Goal: Task Accomplishment & Management: Use online tool/utility

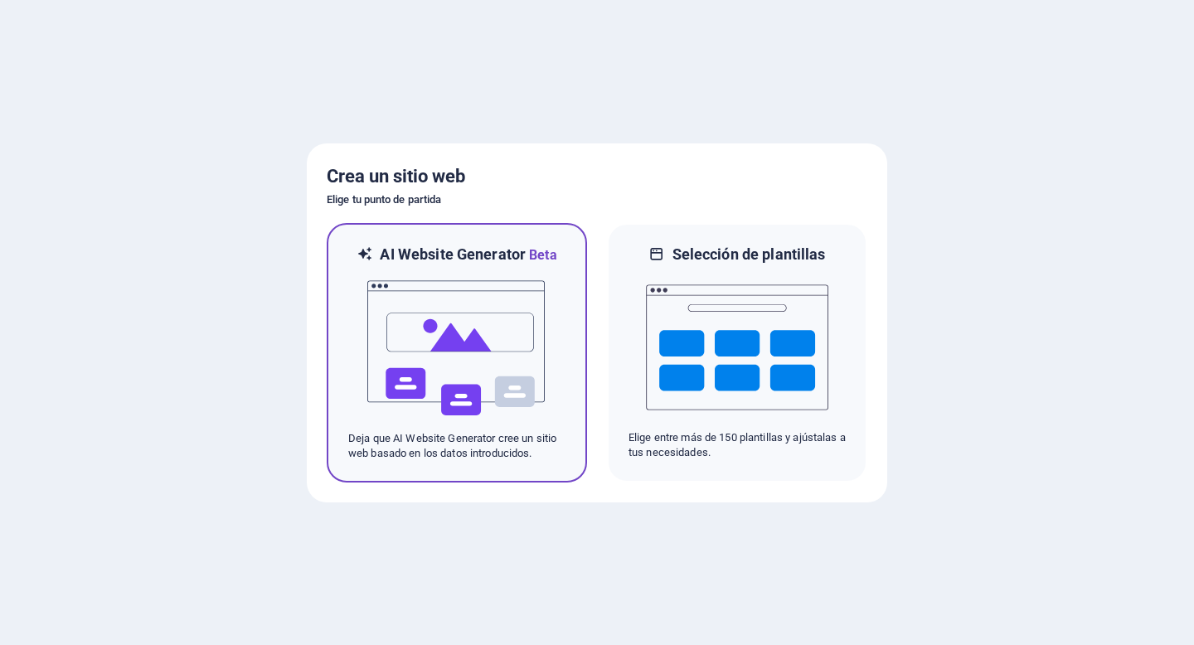
click at [524, 336] on img at bounding box center [457, 348] width 182 height 166
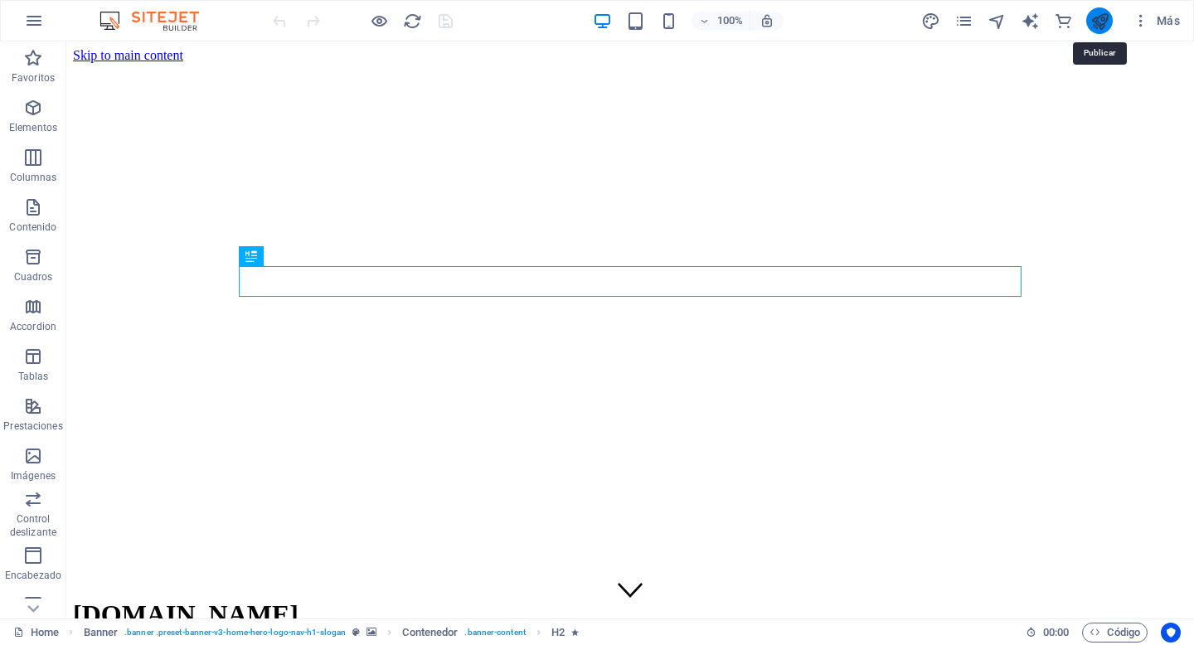
click at [1106, 27] on icon "publish" at bounding box center [1100, 21] width 19 height 19
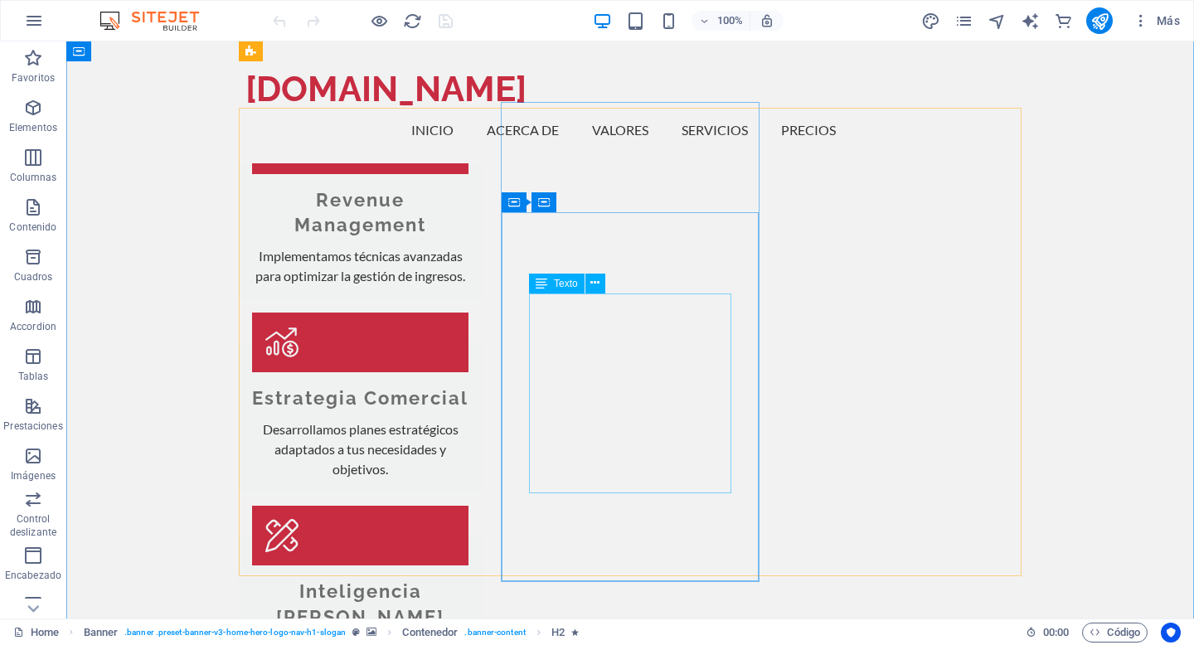
scroll to position [2090, 0]
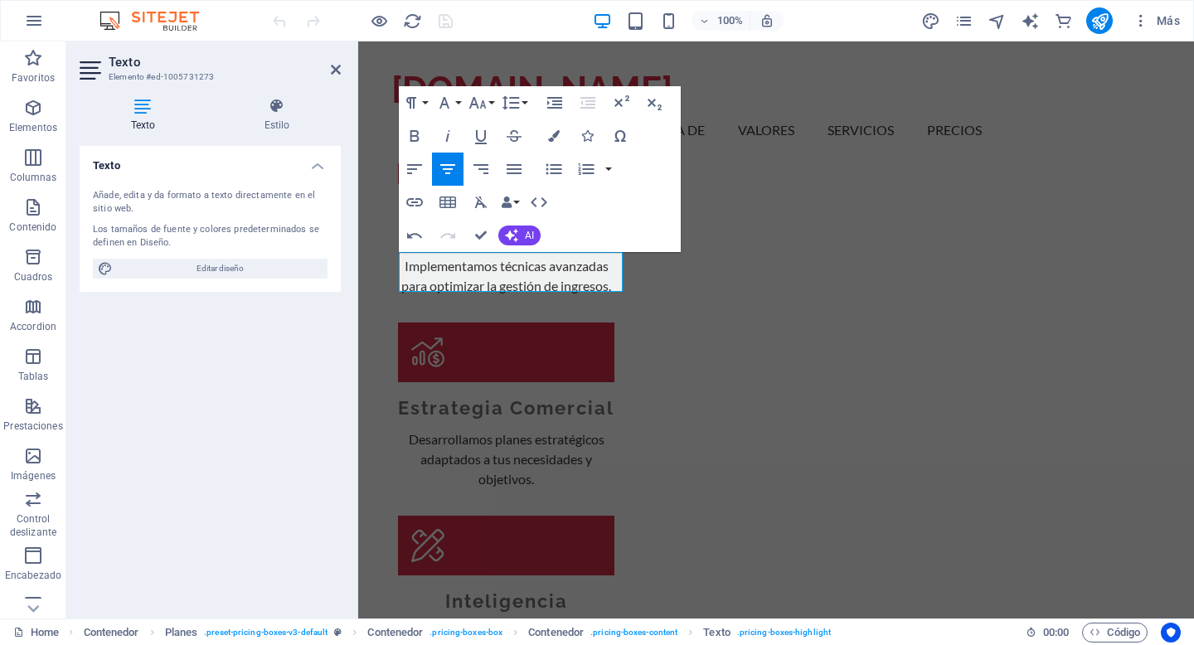
scroll to position [2069, 0]
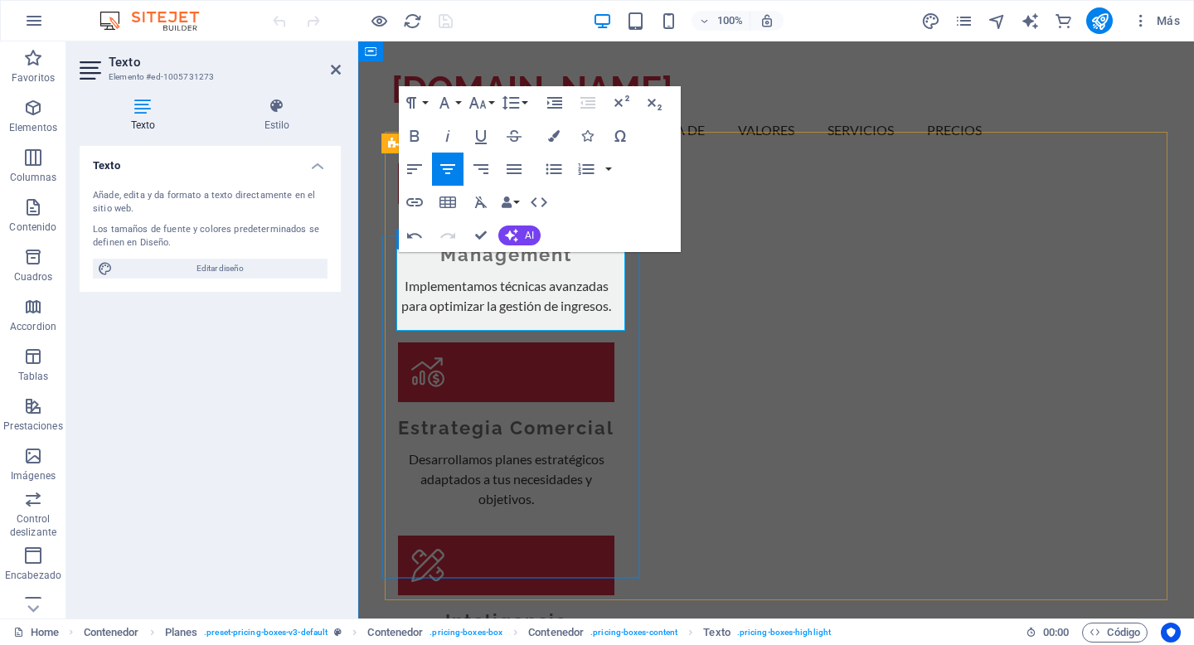
drag, startPoint x: 551, startPoint y: 322, endPoint x: 415, endPoint y: 263, distance: 149.0
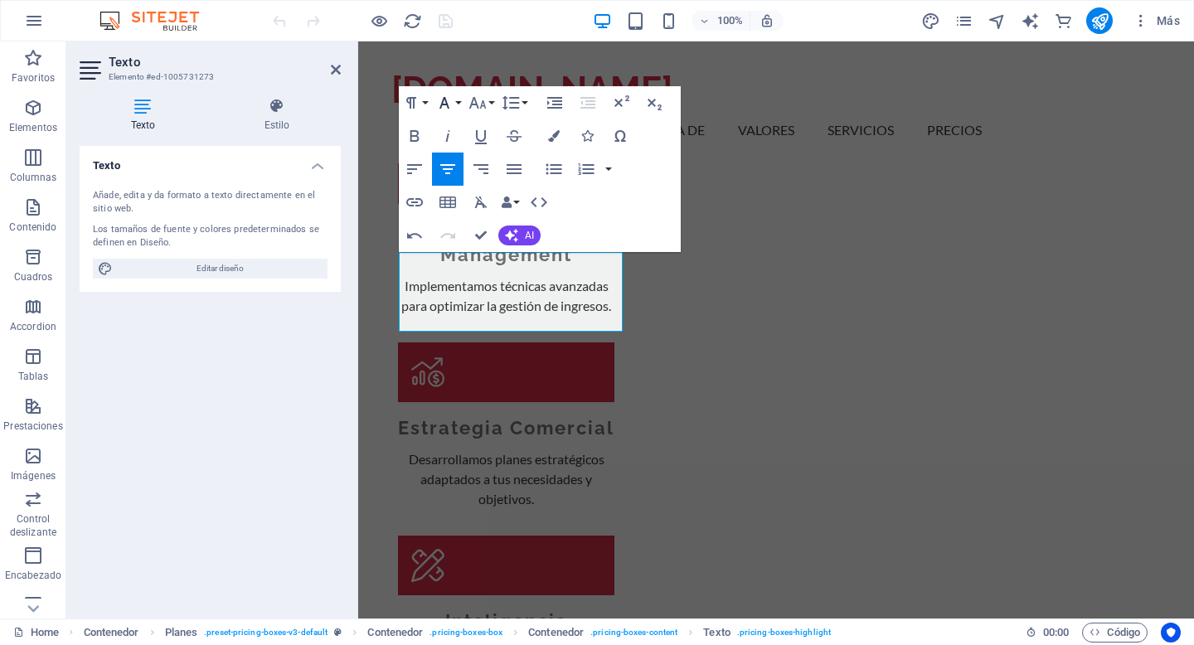
click at [458, 105] on button "Font Family" at bounding box center [448, 102] width 32 height 33
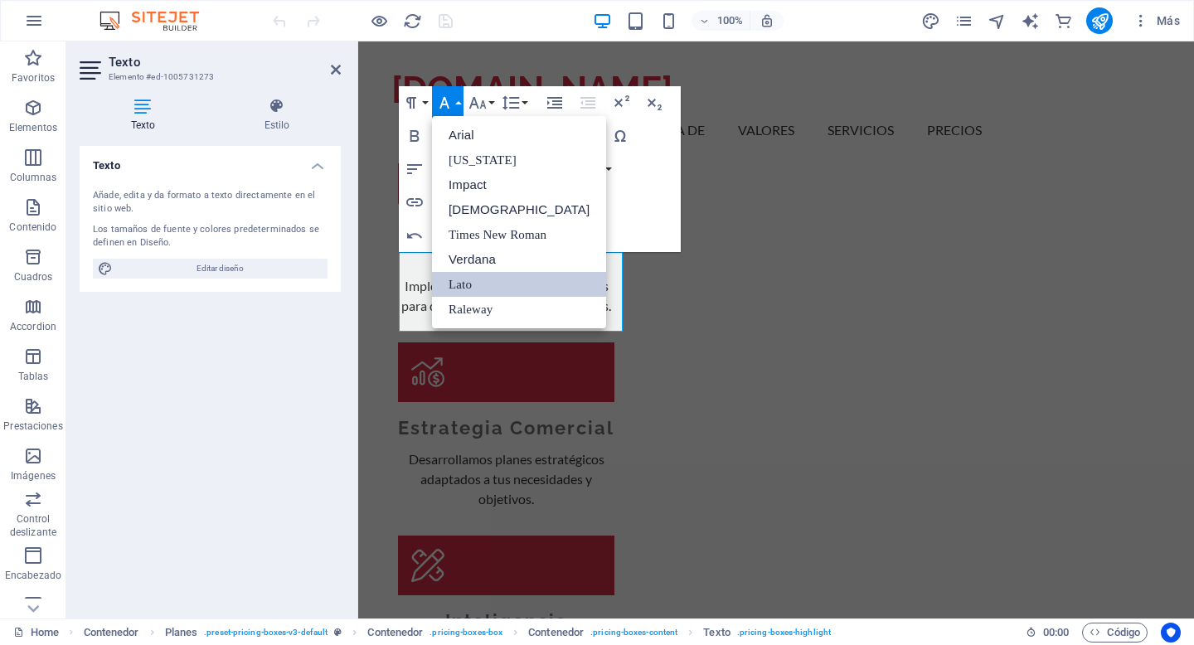
scroll to position [0, 0]
click at [488, 100] on button "Font Size" at bounding box center [481, 102] width 32 height 33
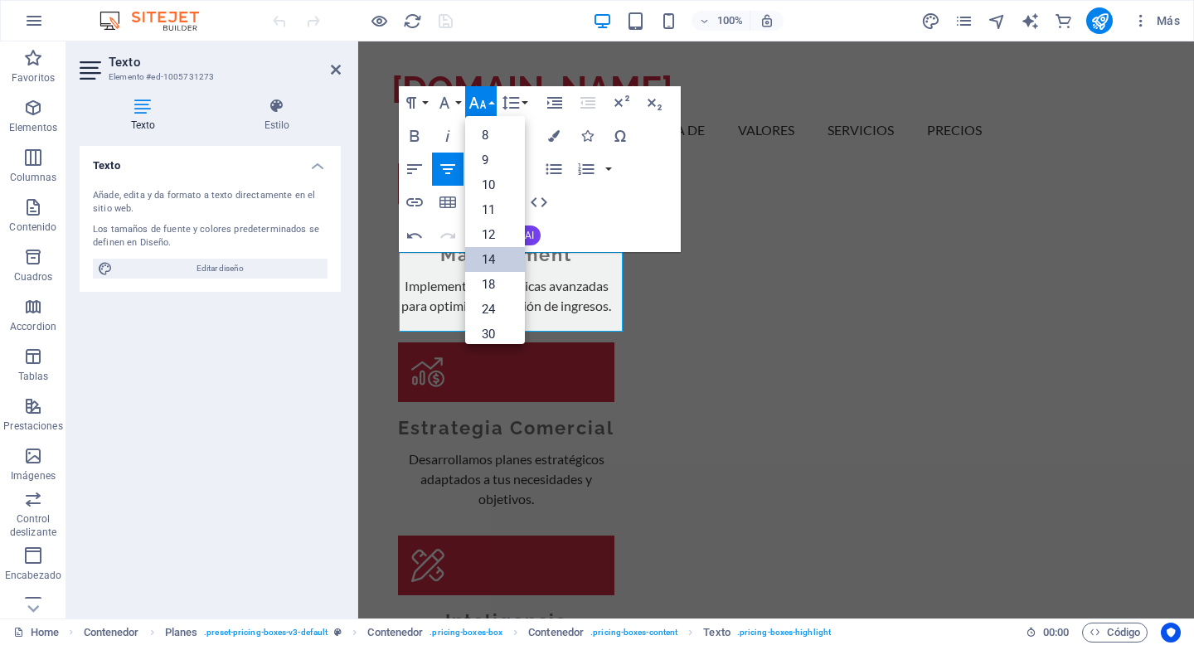
click at [488, 253] on link "14" at bounding box center [495, 259] width 60 height 25
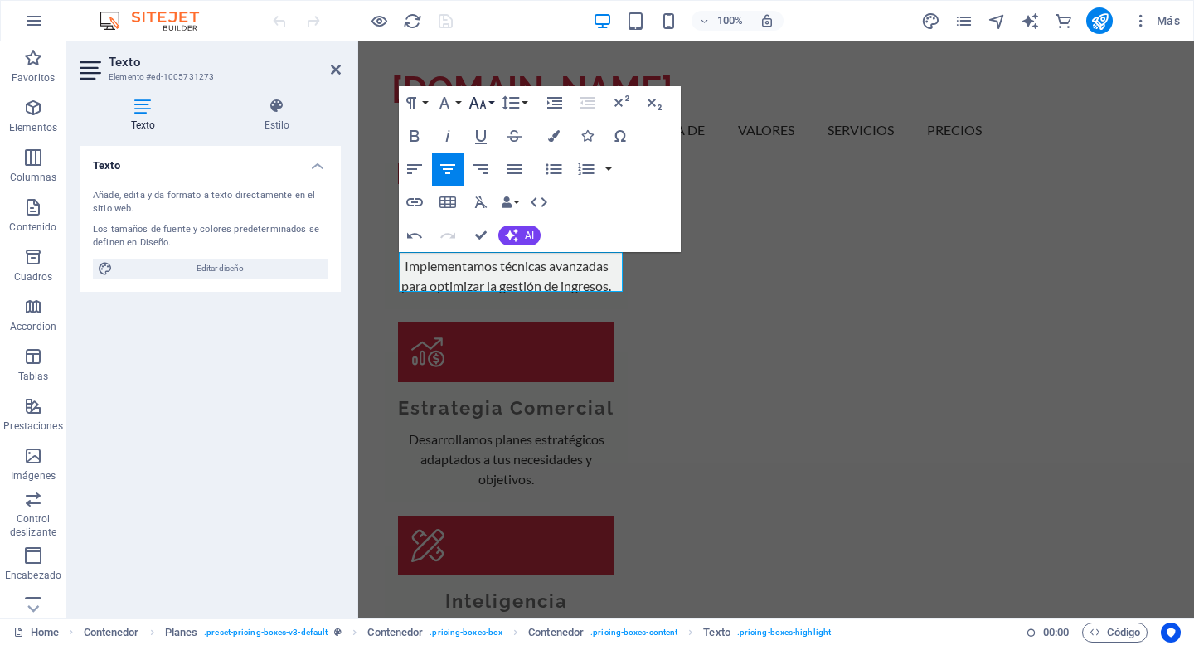
click at [490, 112] on button "Font Size" at bounding box center [481, 102] width 32 height 33
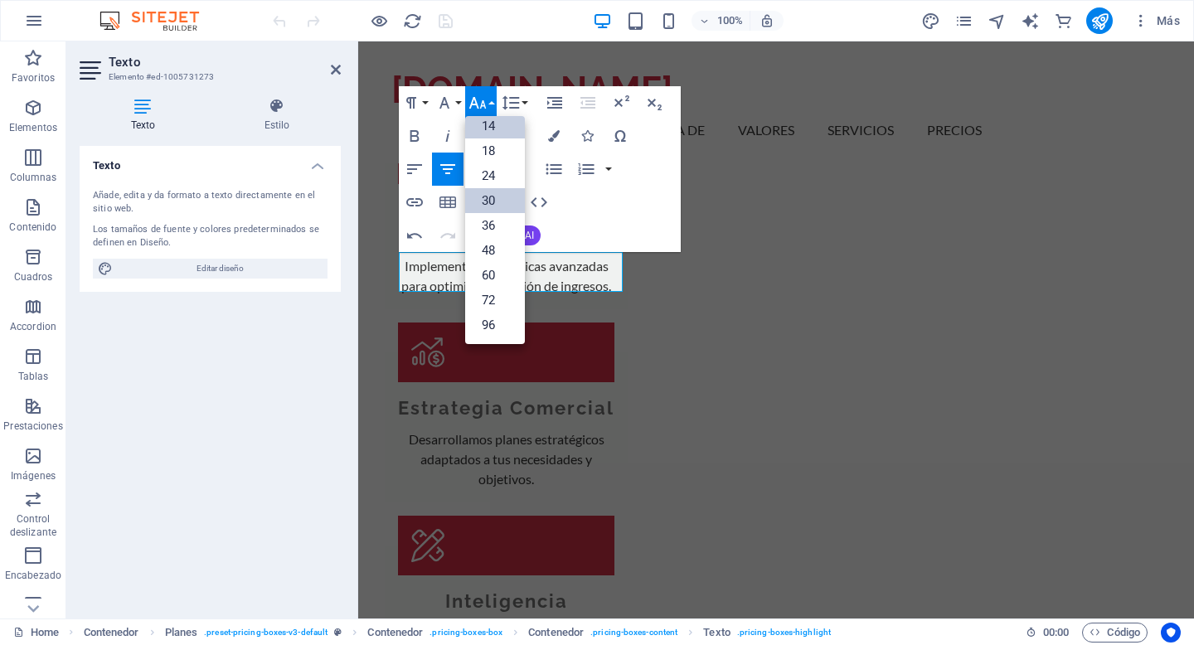
scroll to position [134, 0]
click at [493, 162] on link "18" at bounding box center [495, 150] width 60 height 25
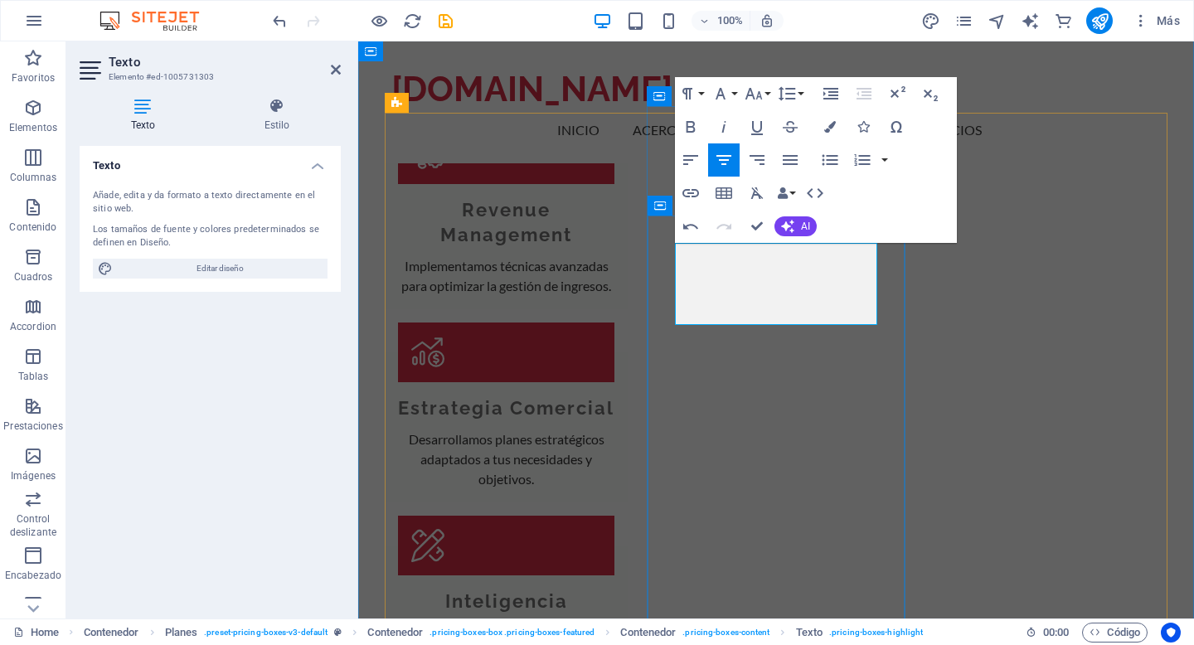
scroll to position [2088, 0]
drag, startPoint x: 816, startPoint y: 293, endPoint x: 689, endPoint y: 265, distance: 130.0
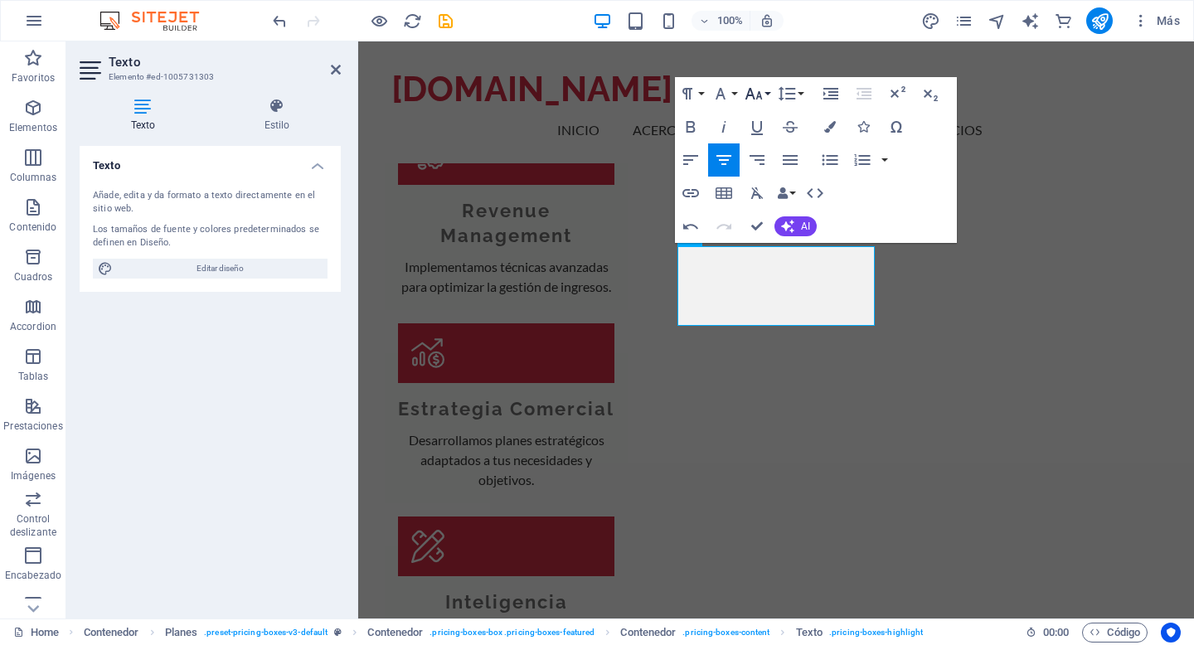
click at [760, 95] on icon "button" at bounding box center [754, 94] width 17 height 12
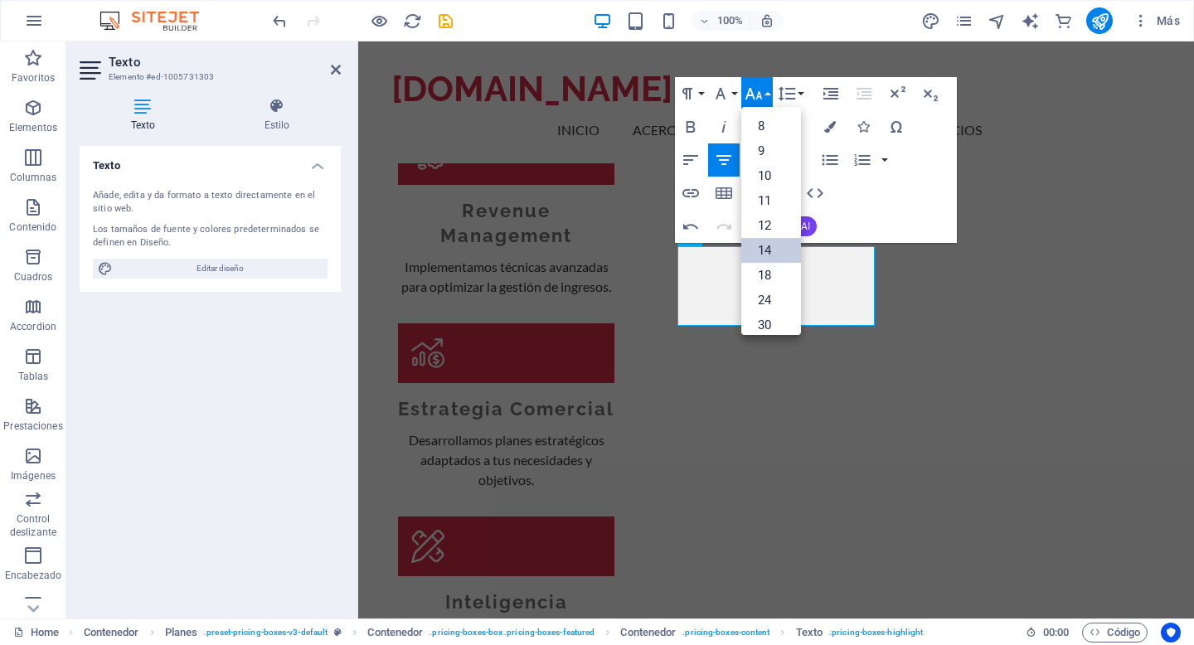
click at [764, 243] on link "14" at bounding box center [771, 250] width 60 height 25
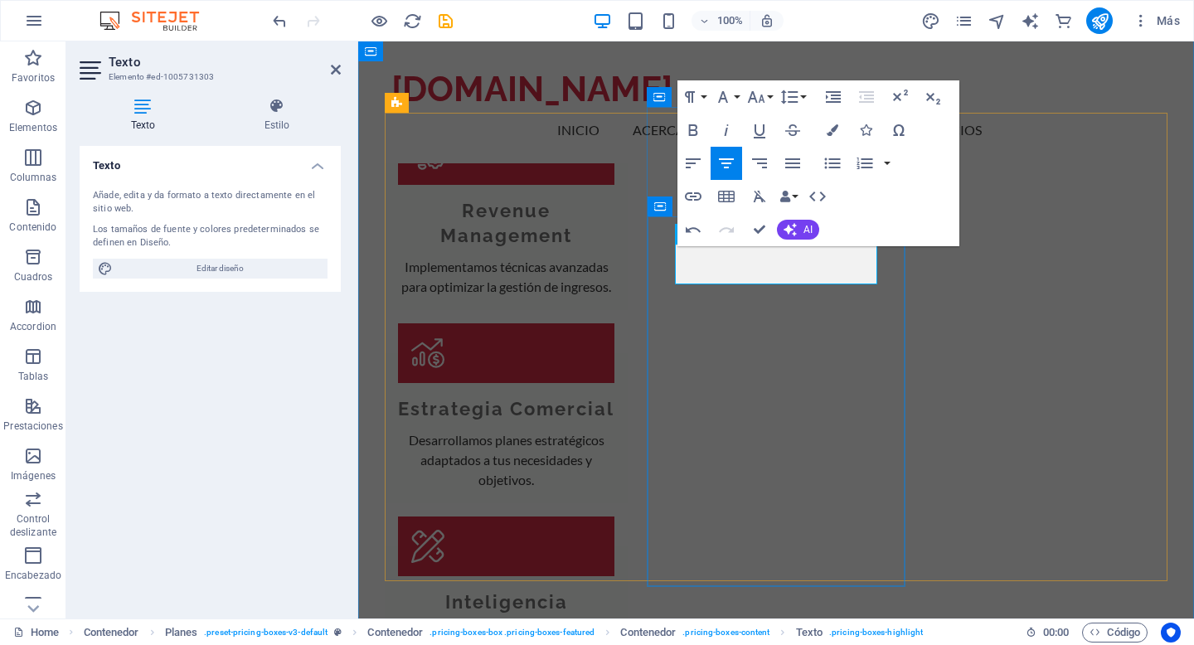
drag, startPoint x: 718, startPoint y: 274, endPoint x: 861, endPoint y: 276, distance: 142.7
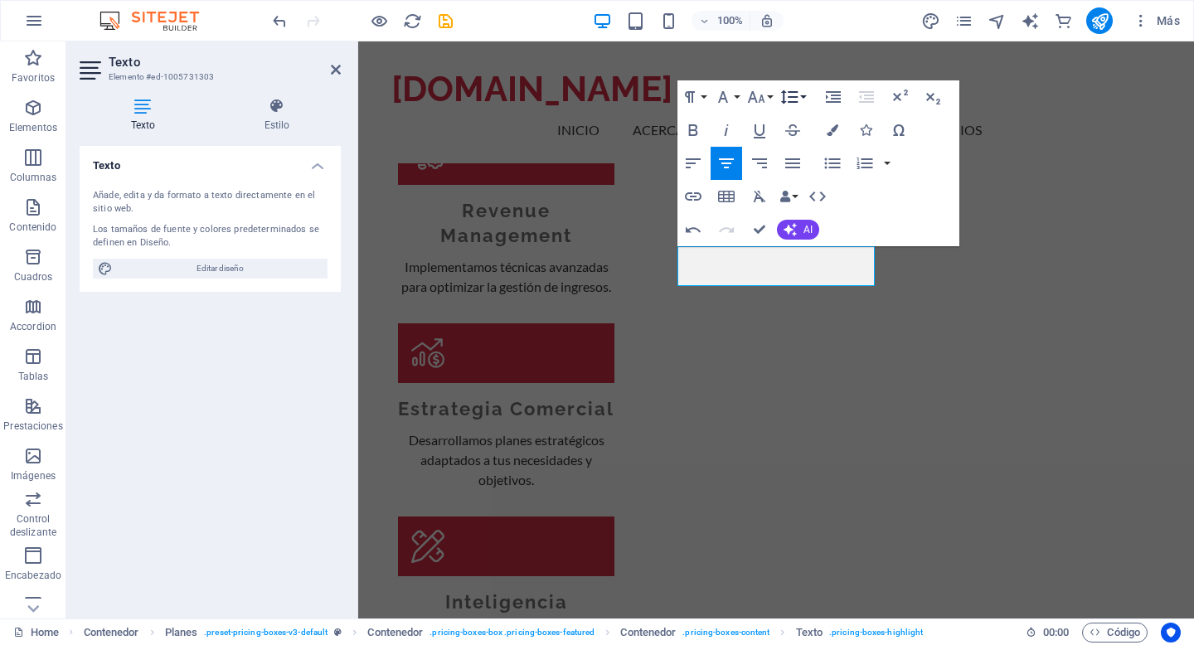
click at [803, 104] on button "Line Height" at bounding box center [793, 96] width 32 height 33
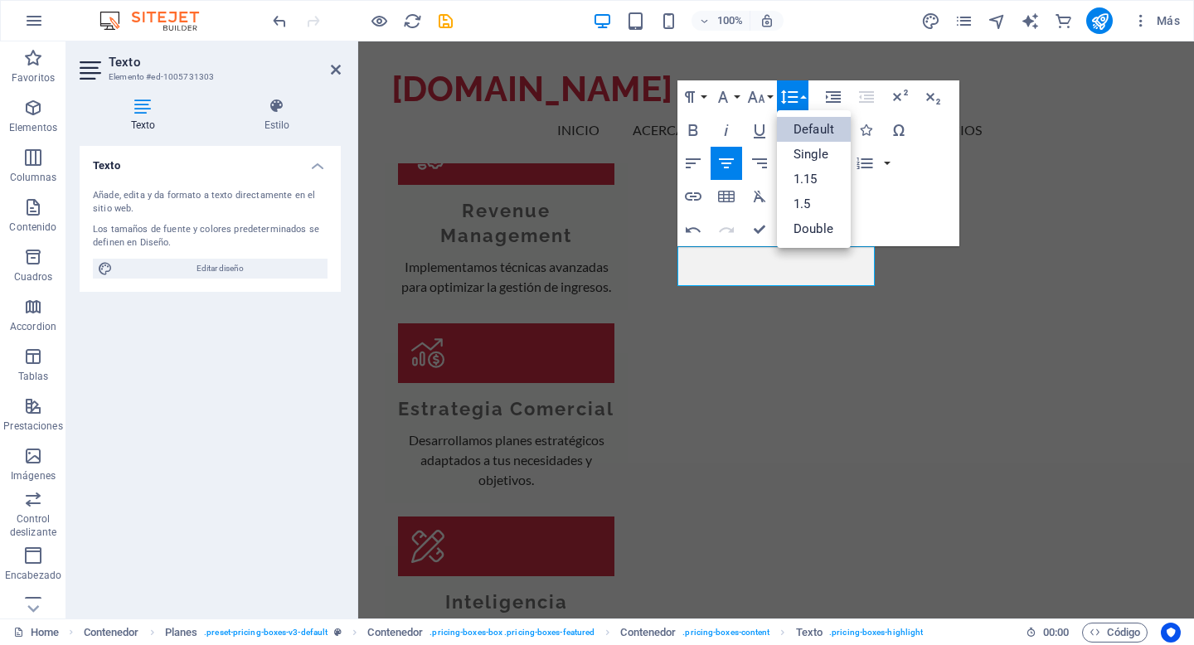
scroll to position [0, 0]
click at [775, 100] on div "Paragraph Format Normal Heading 1 Heading 2 Heading 3 Heading 4 Heading 5 Headi…" at bounding box center [744, 96] width 132 height 33
click at [769, 98] on button "Font Size" at bounding box center [760, 96] width 32 height 33
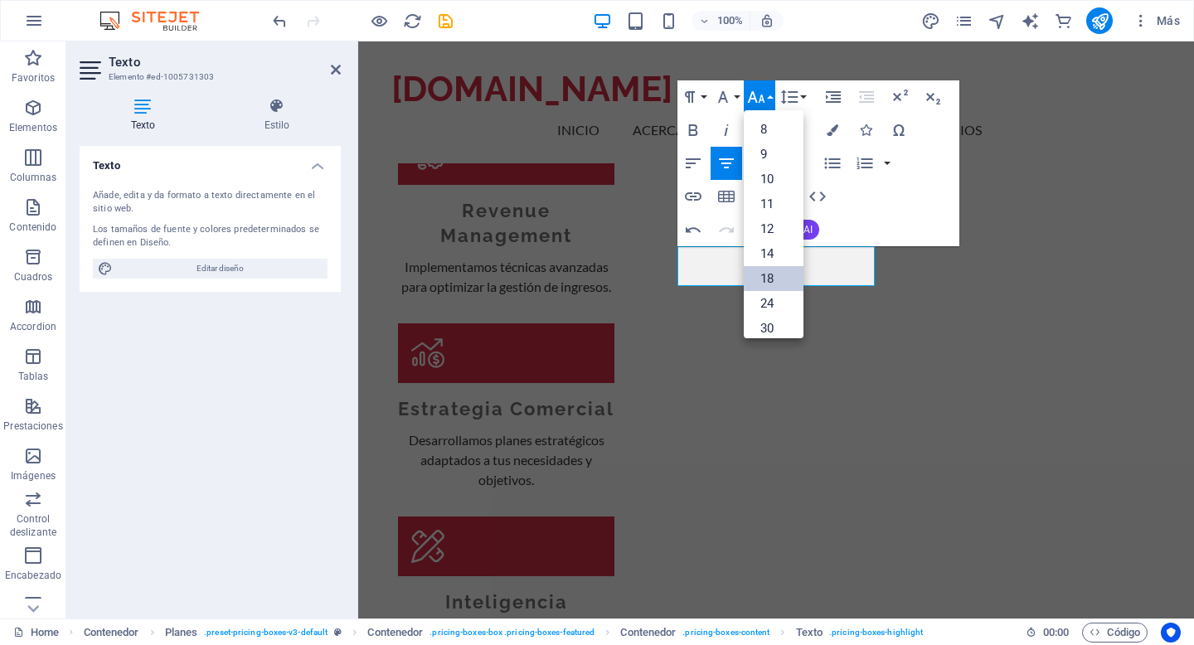
click at [770, 279] on link "18" at bounding box center [774, 278] width 60 height 25
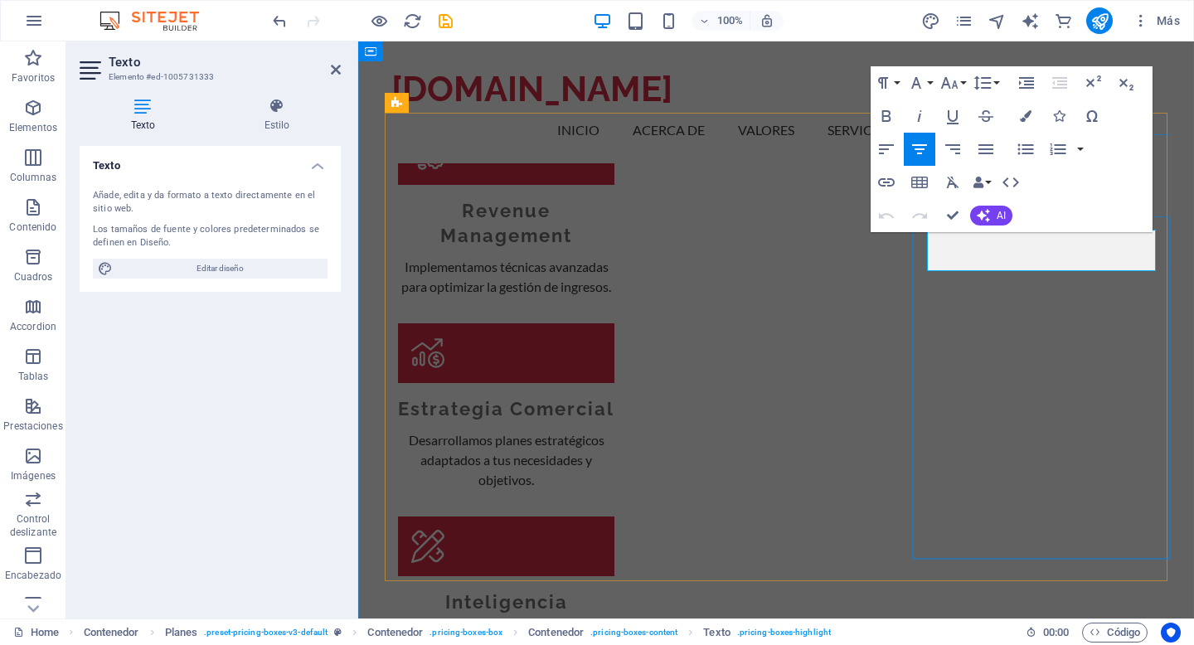
drag, startPoint x: 982, startPoint y: 250, endPoint x: 1112, endPoint y: 251, distance: 130.2
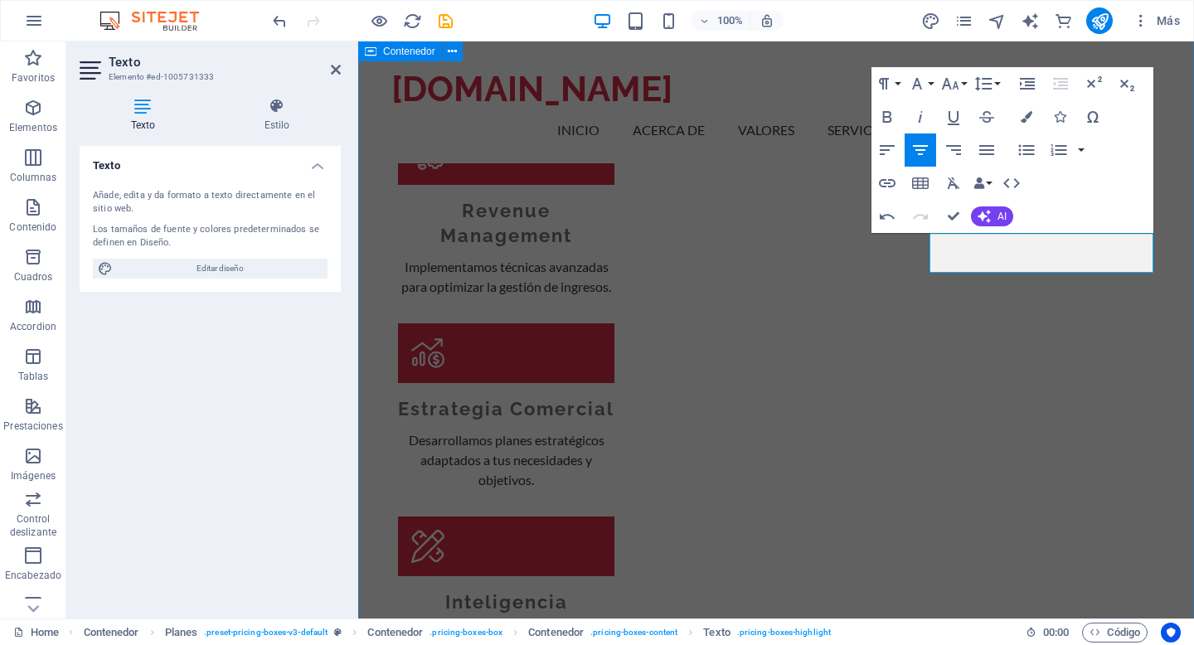
scroll to position [2068, 0]
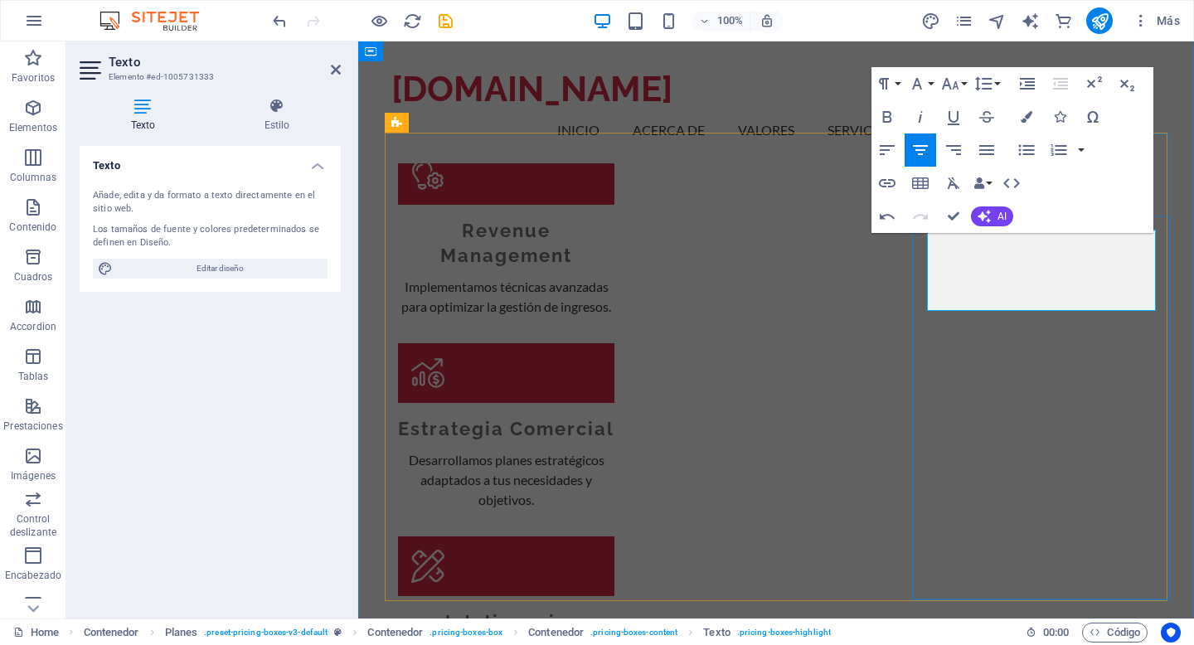
drag, startPoint x: 1074, startPoint y: 302, endPoint x: 921, endPoint y: 241, distance: 164.9
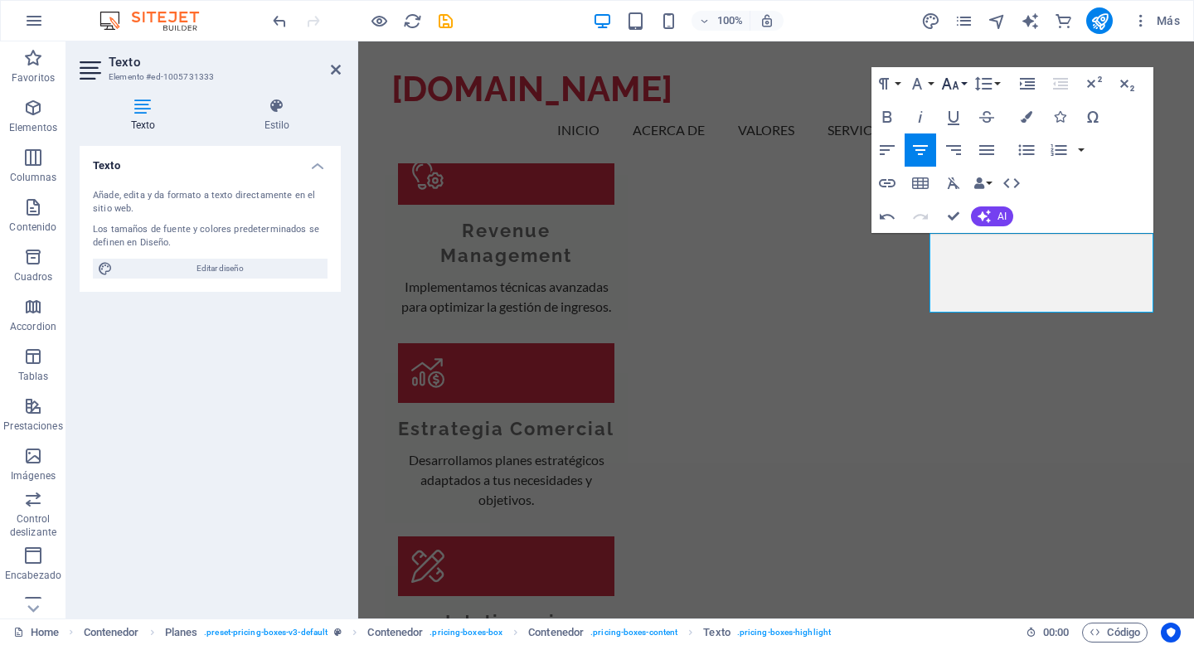
click at [964, 87] on button "Font Size" at bounding box center [954, 83] width 32 height 33
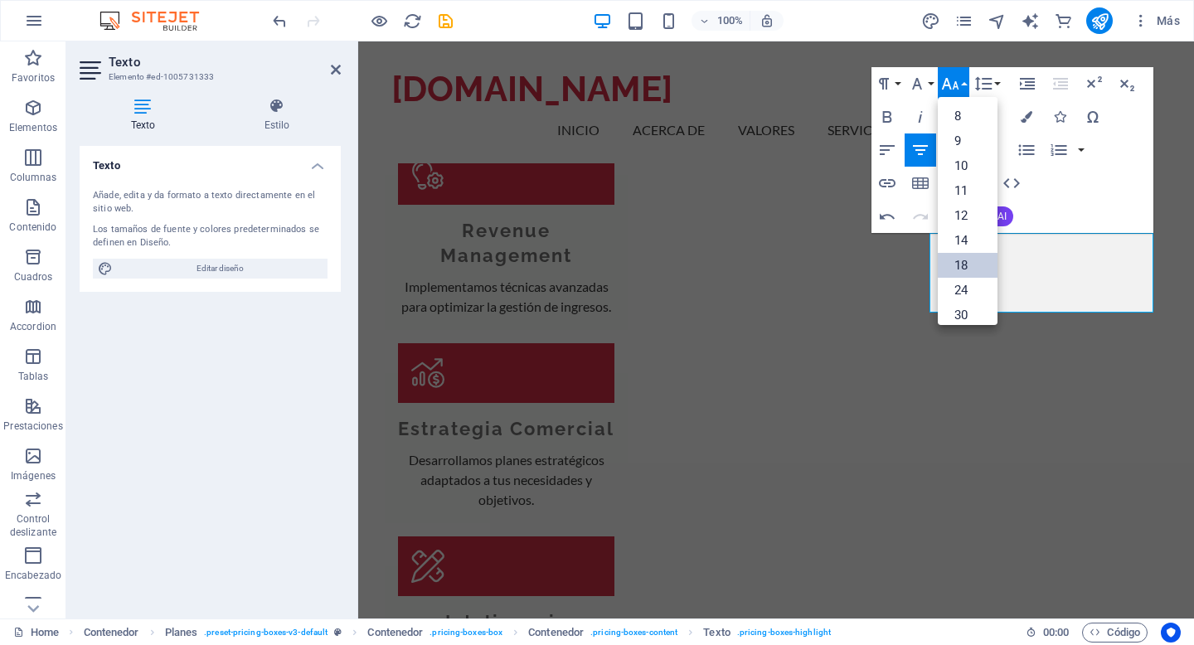
click at [961, 264] on link "18" at bounding box center [968, 265] width 60 height 25
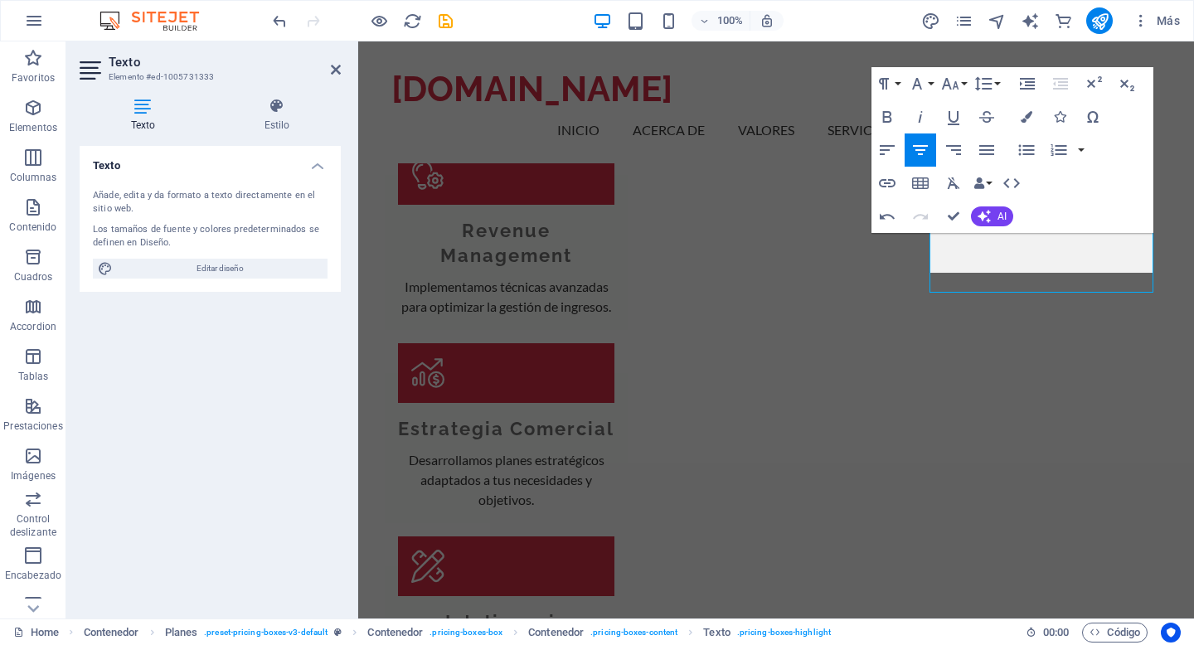
scroll to position [2088, 0]
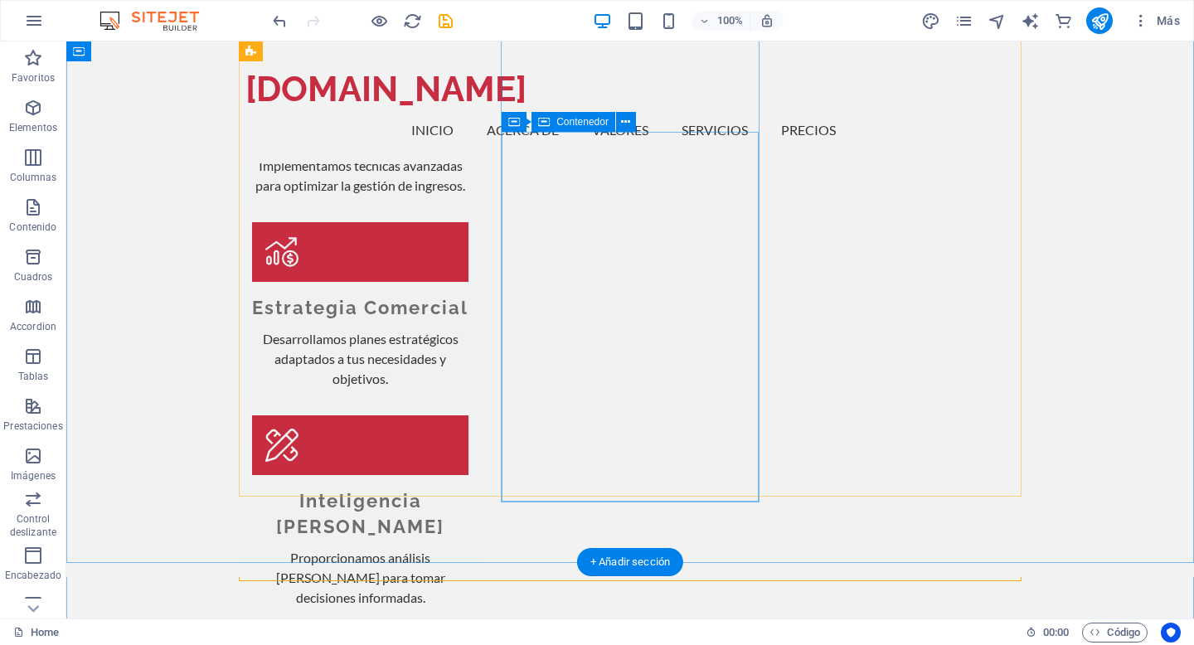
scroll to position [2147, 0]
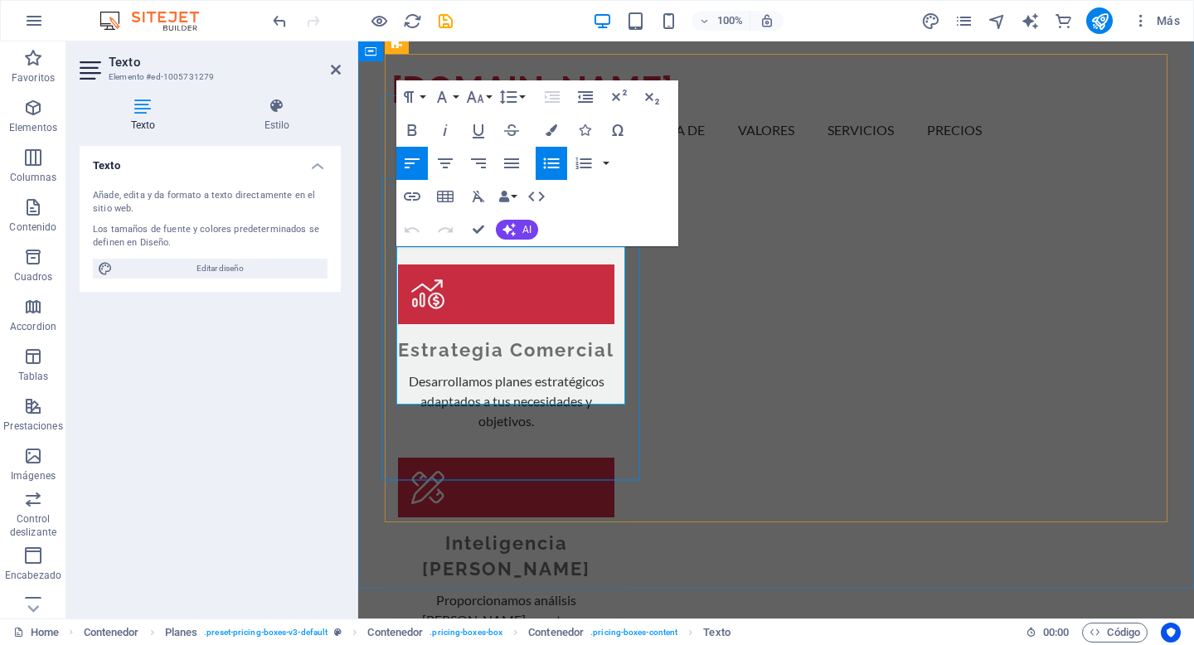
drag, startPoint x: 553, startPoint y: 391, endPoint x: 411, endPoint y: 277, distance: 182.9
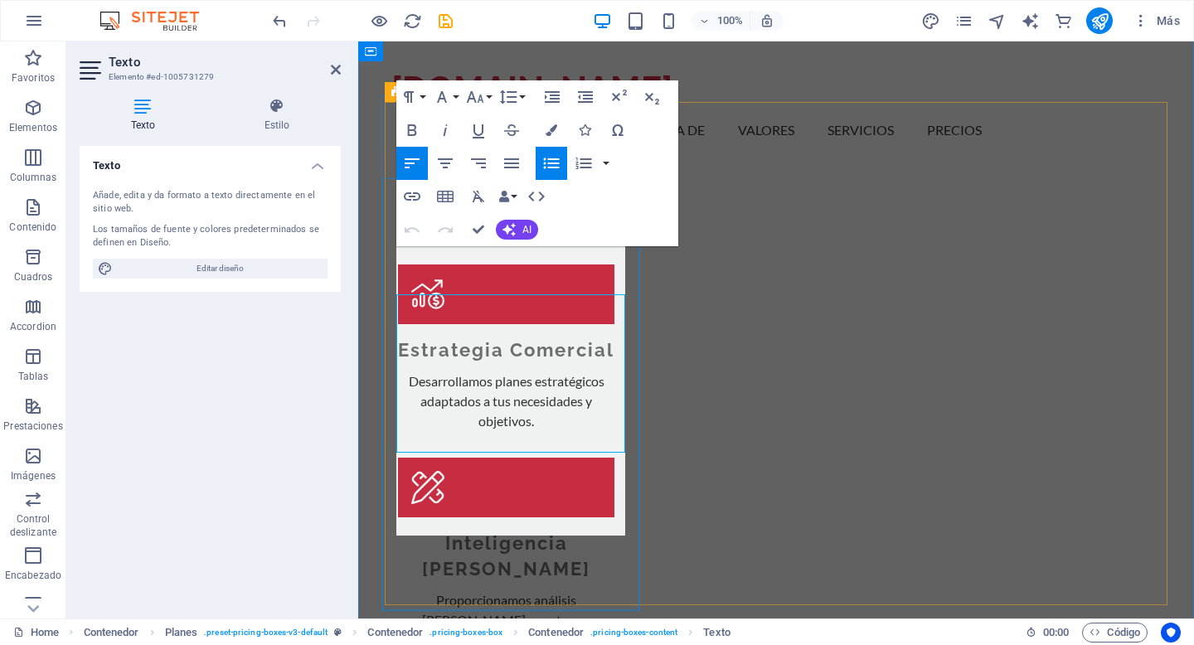
scroll to position [2099, 0]
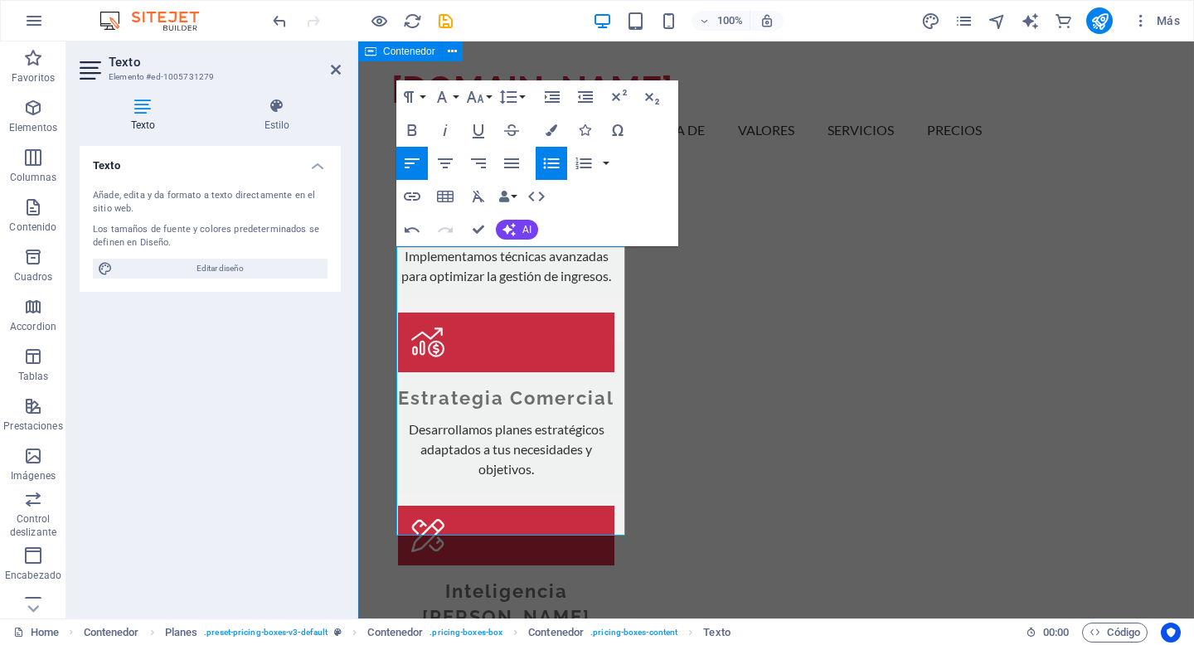
drag, startPoint x: 611, startPoint y: 267, endPoint x: 377, endPoint y: 259, distance: 234.0
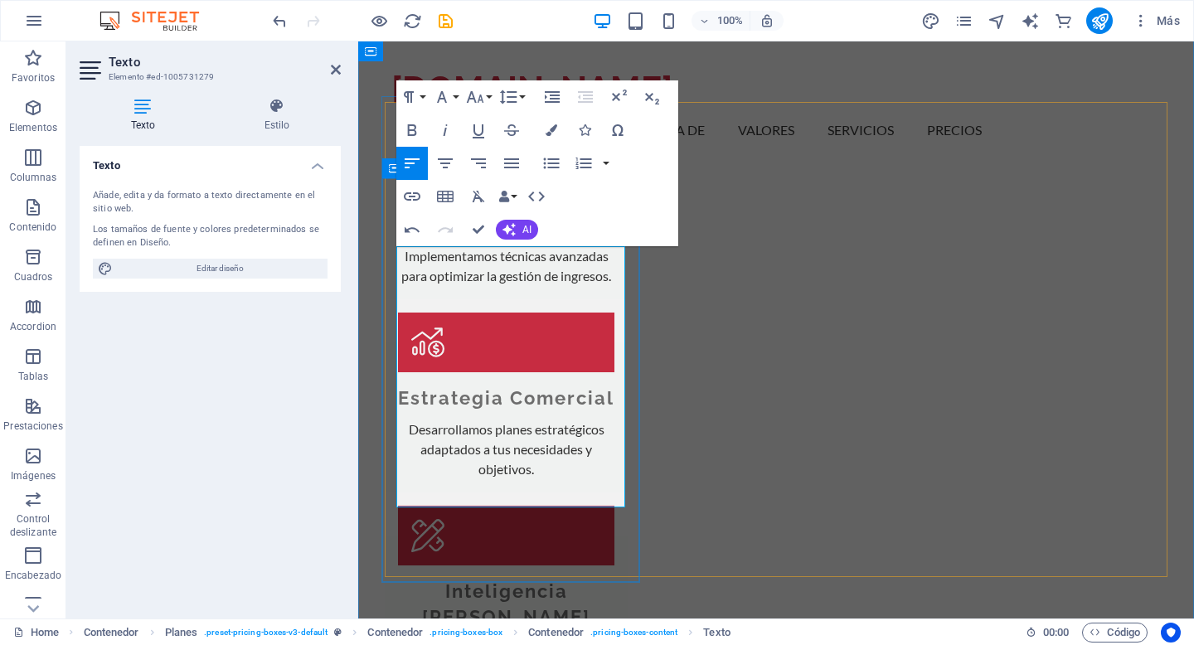
scroll to position [2106, 0]
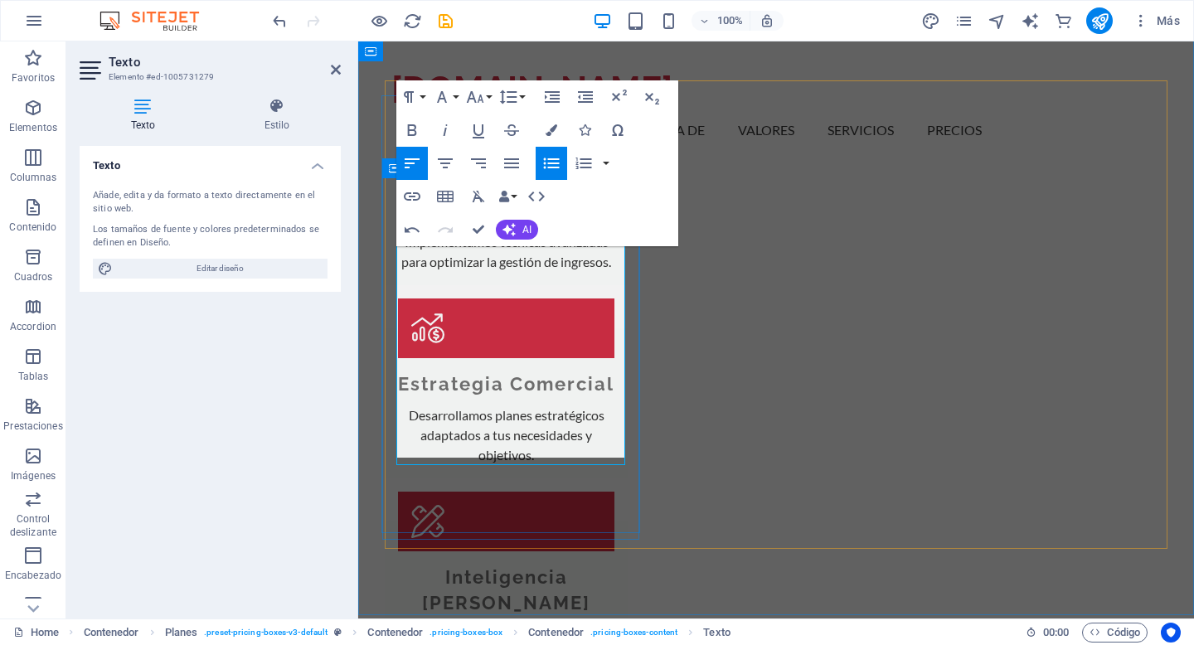
scroll to position [2121, 0]
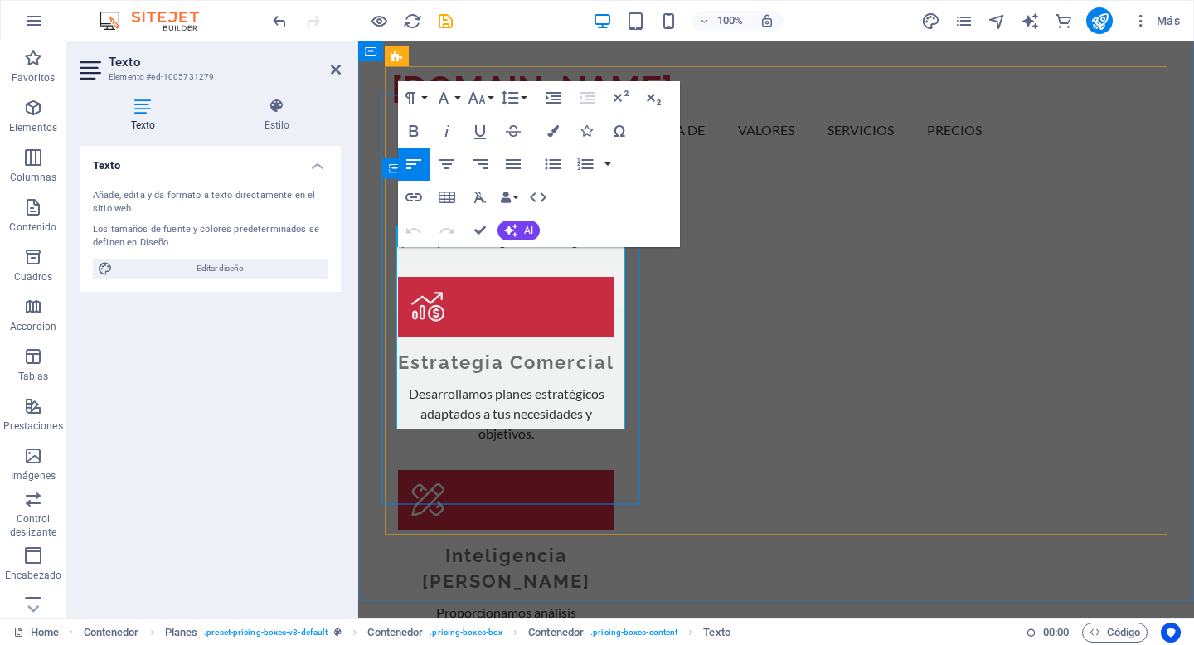
drag, startPoint x: 483, startPoint y: 416, endPoint x: 392, endPoint y: 256, distance: 183.8
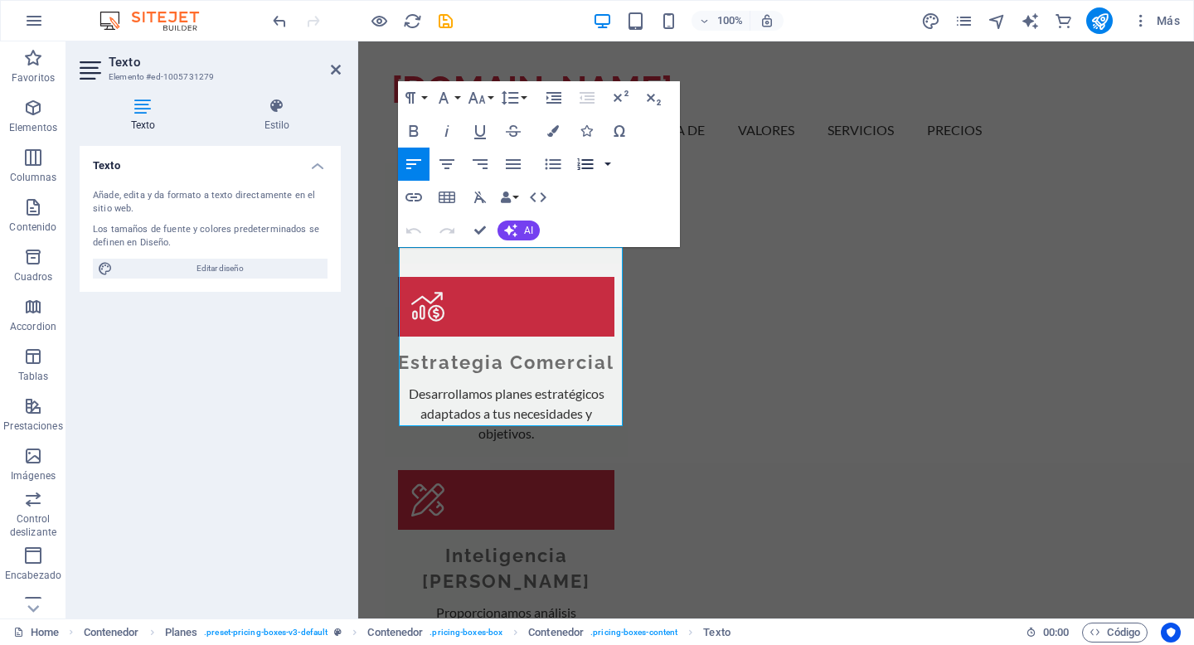
click at [605, 168] on button "button" at bounding box center [607, 164] width 13 height 33
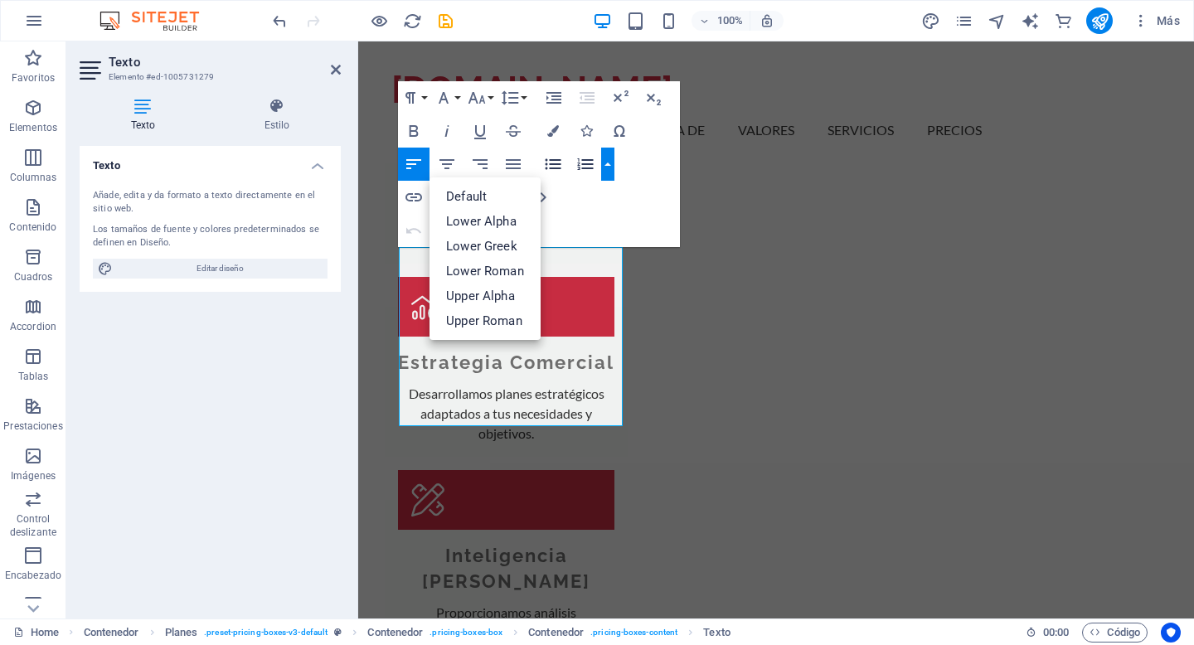
click at [555, 163] on icon "button" at bounding box center [554, 164] width 16 height 11
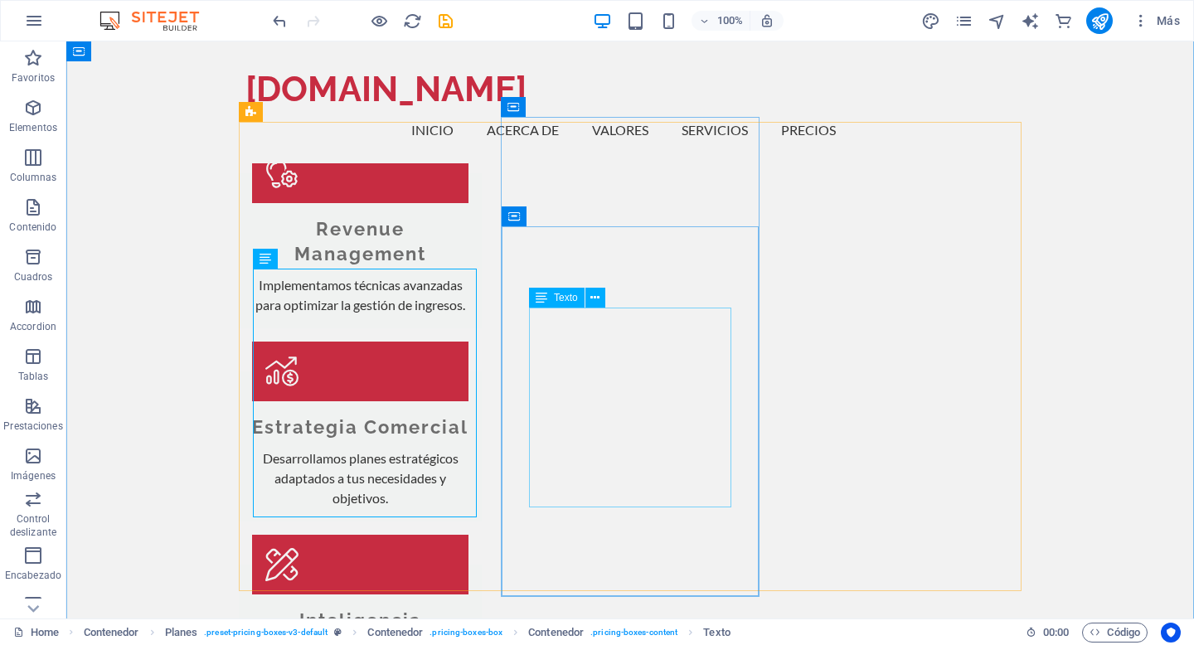
scroll to position [2067, 0]
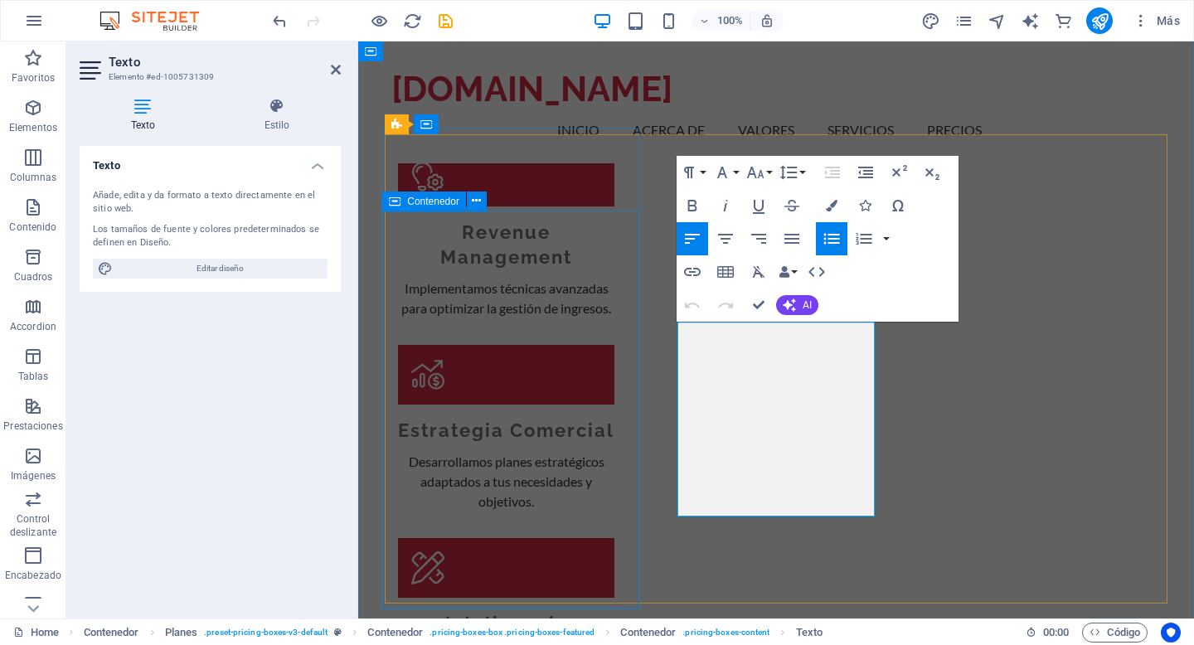
drag, startPoint x: 752, startPoint y: 503, endPoint x: 633, endPoint y: 300, distance: 235.7
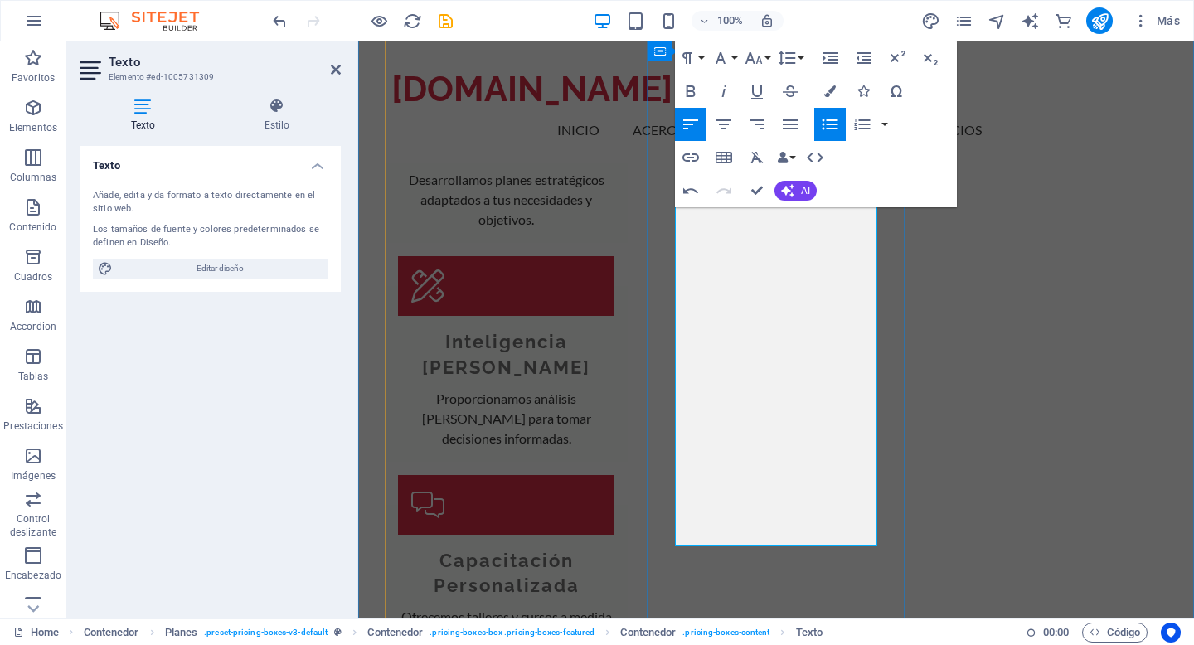
scroll to position [2363, 0]
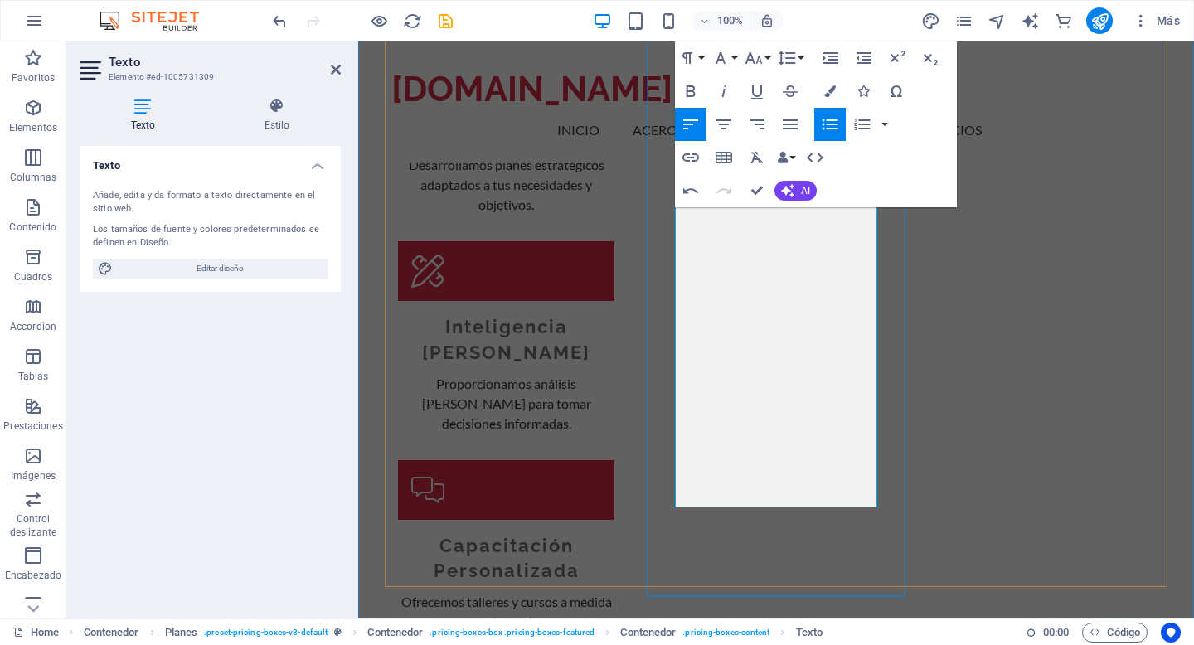
drag, startPoint x: 857, startPoint y: 407, endPoint x: 680, endPoint y: 388, distance: 177.7
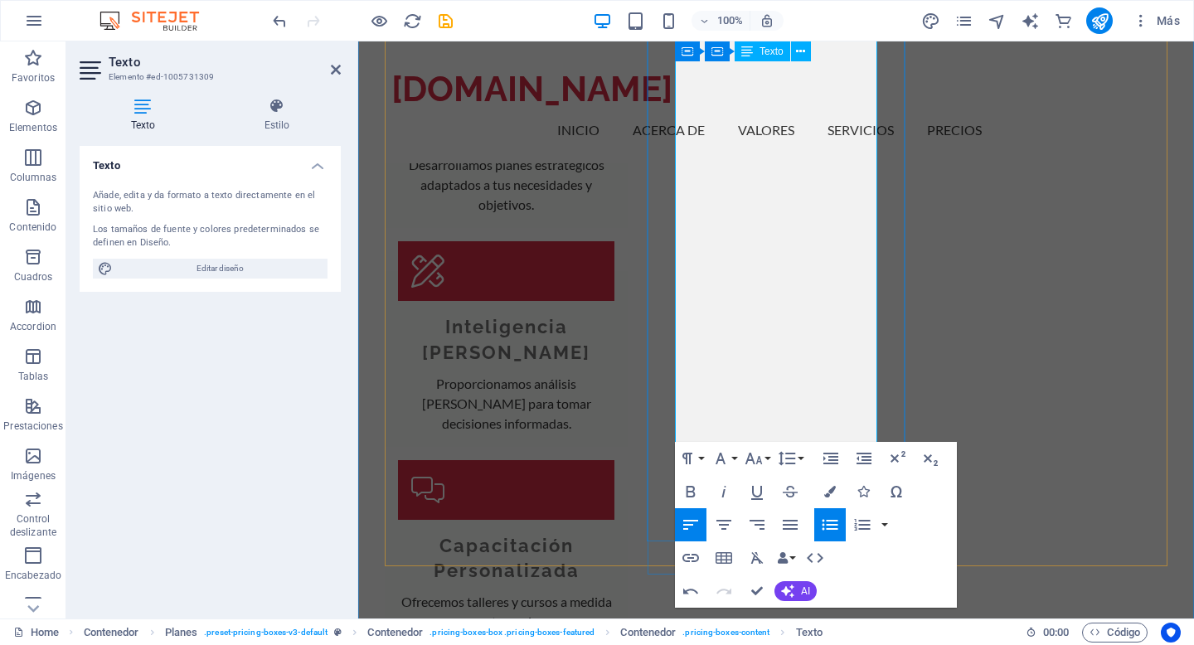
scroll to position [2364, 0]
drag, startPoint x: 766, startPoint y: 430, endPoint x: 671, endPoint y: 396, distance: 101.2
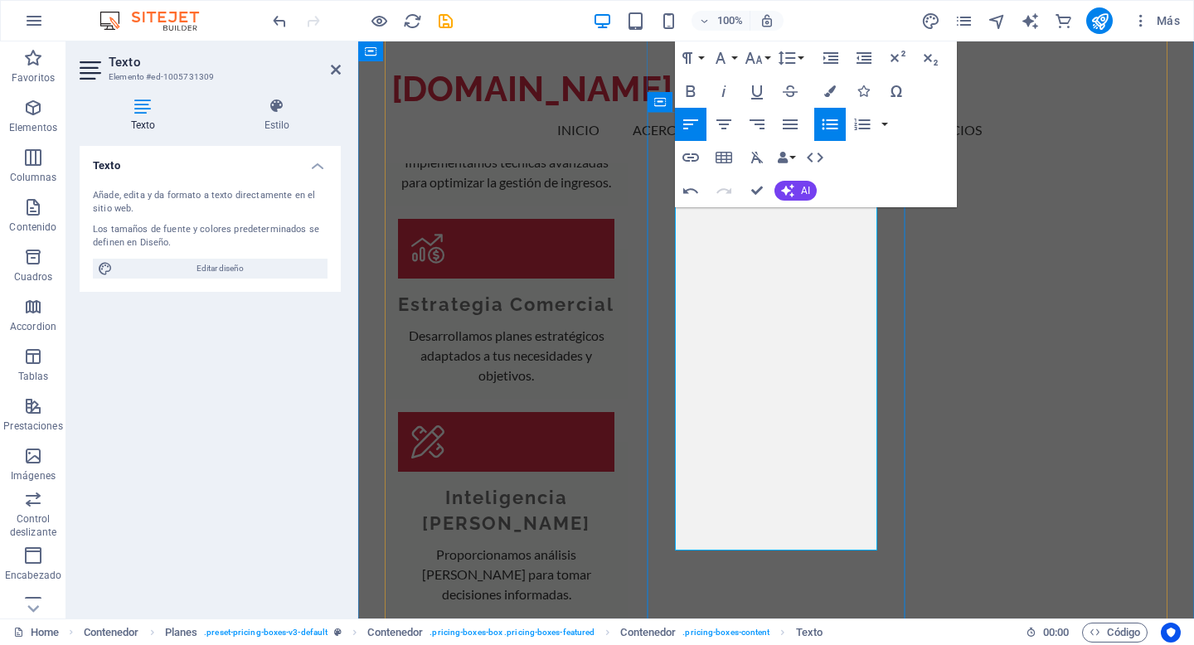
scroll to position [2200, 0]
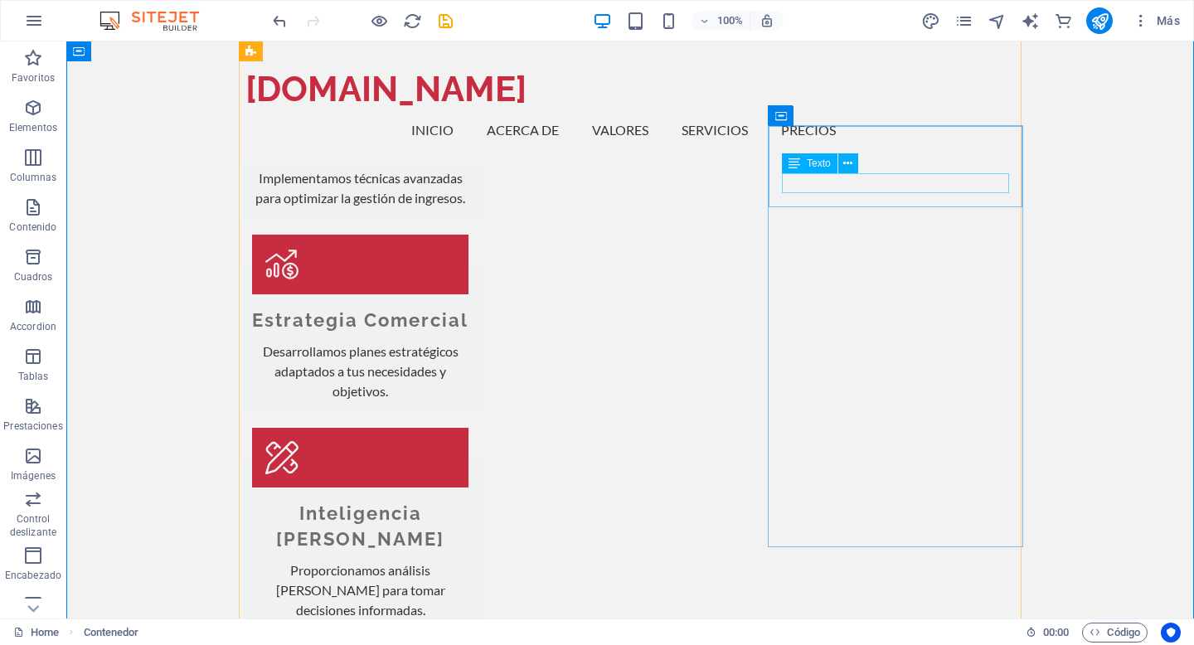
scroll to position [2176, 0]
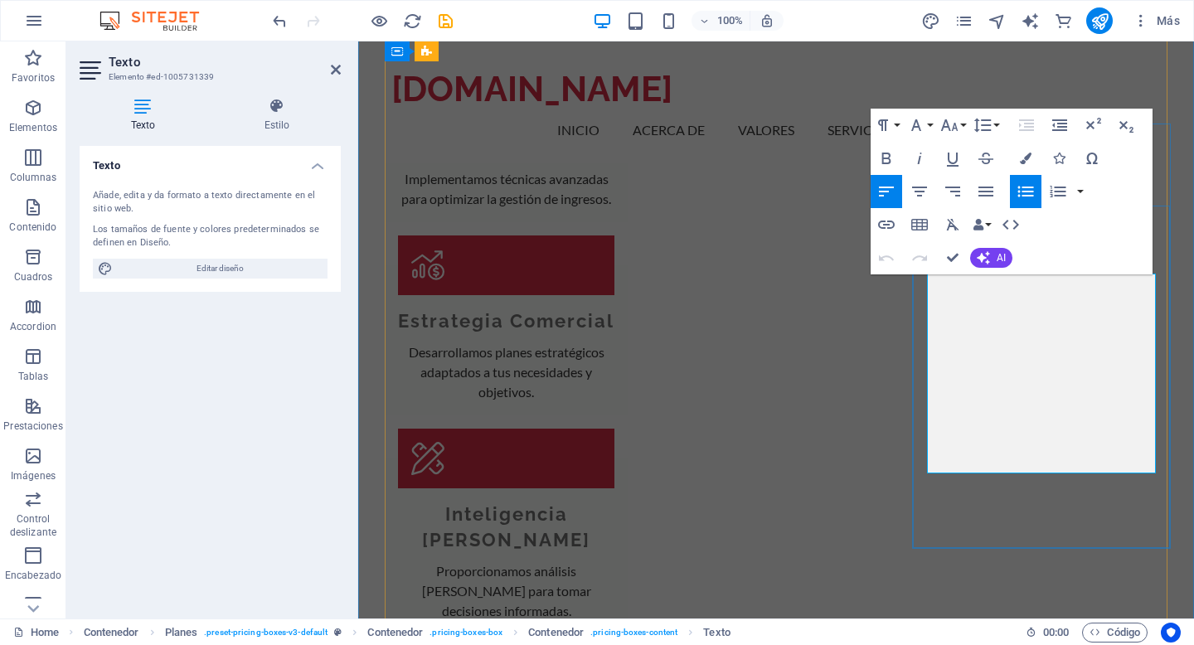
drag, startPoint x: 939, startPoint y: 294, endPoint x: 1012, endPoint y: 381, distance: 113.6
drag, startPoint x: 1022, startPoint y: 459, endPoint x: 934, endPoint y: 329, distance: 157.1
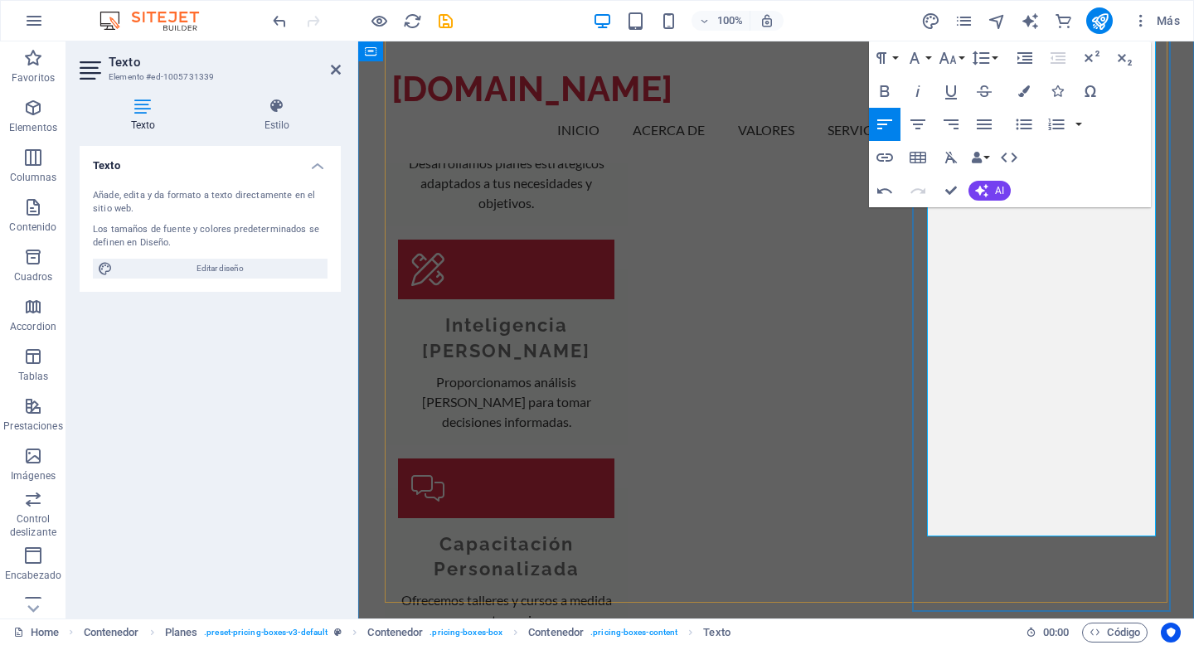
scroll to position [2371, 0]
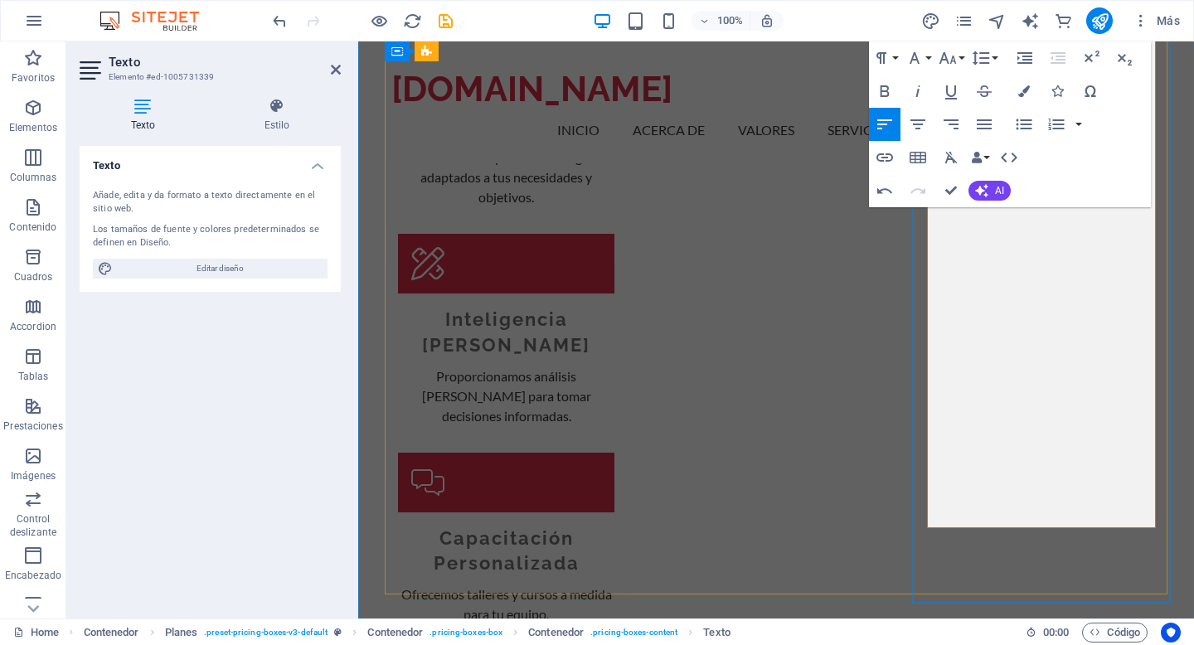
drag, startPoint x: 1000, startPoint y: 509, endPoint x: 930, endPoint y: 413, distance: 118.8
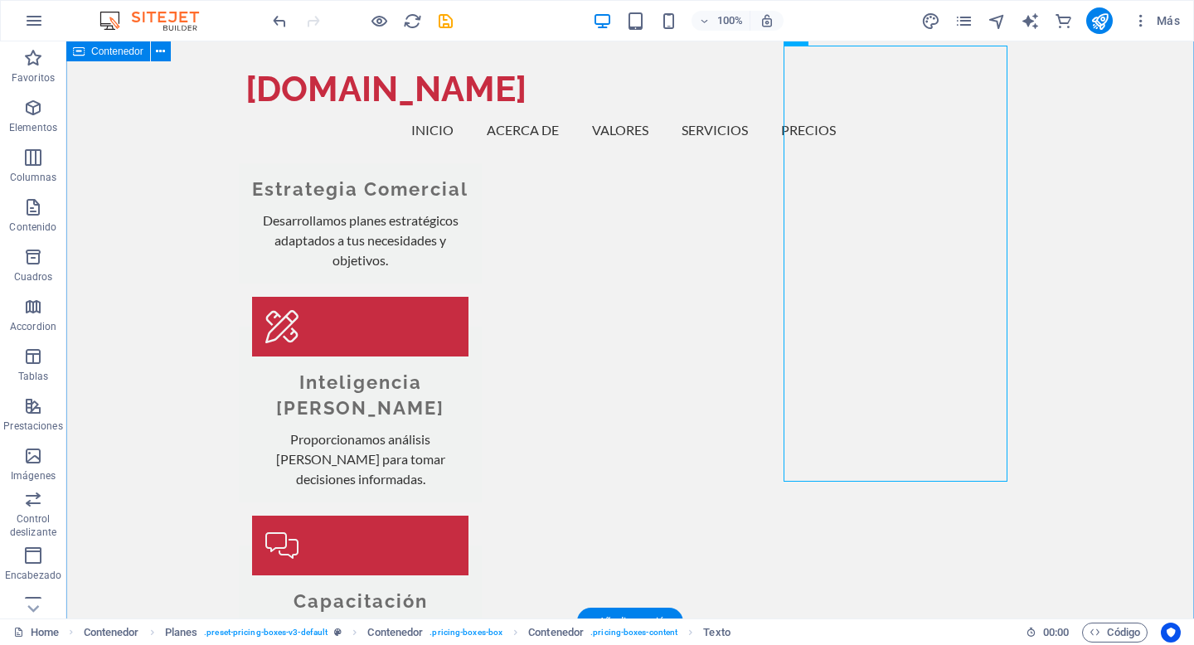
scroll to position [2289, 0]
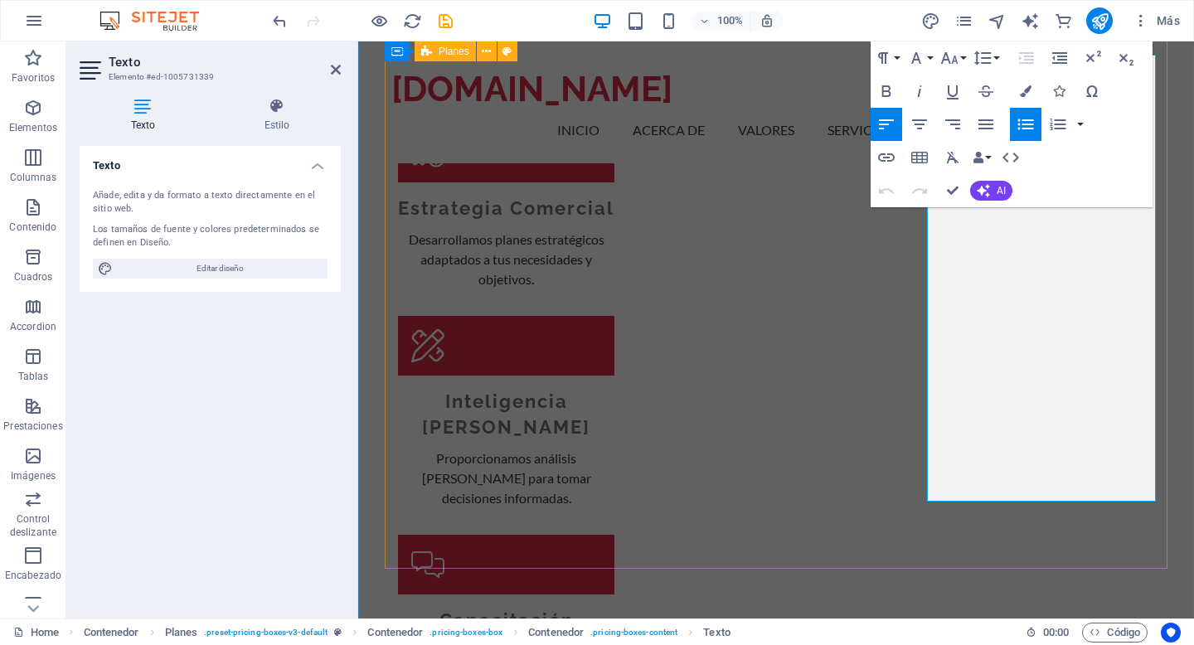
drag, startPoint x: 1084, startPoint y: 471, endPoint x: 911, endPoint y: 415, distance: 182.0
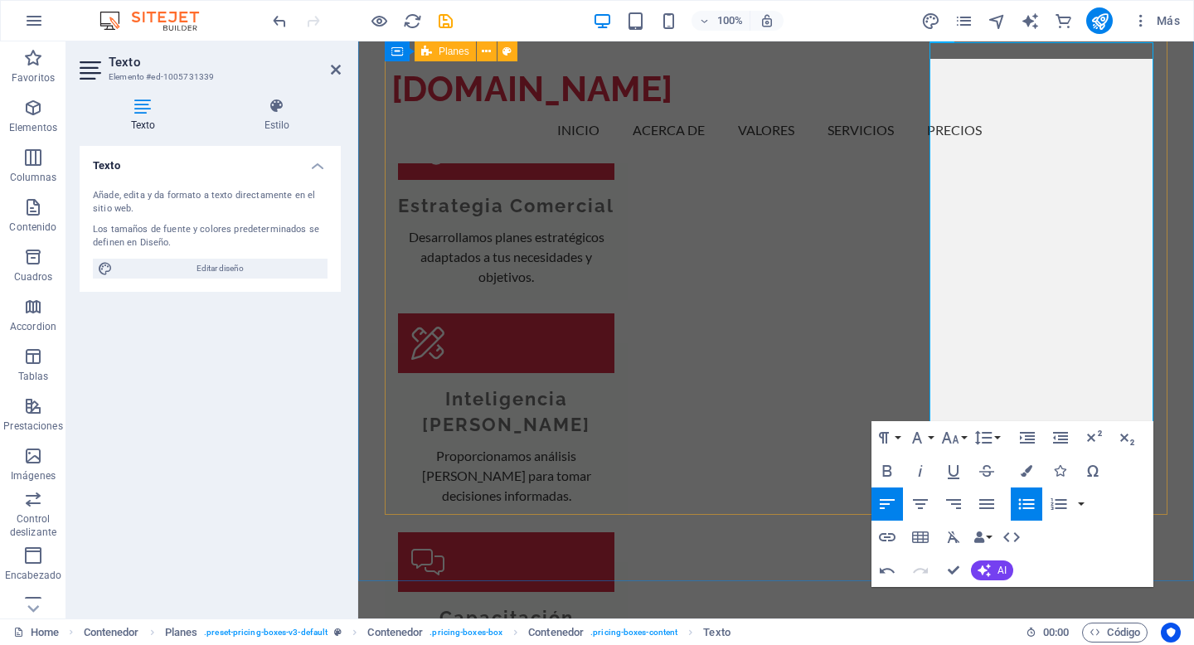
scroll to position [2308, 0]
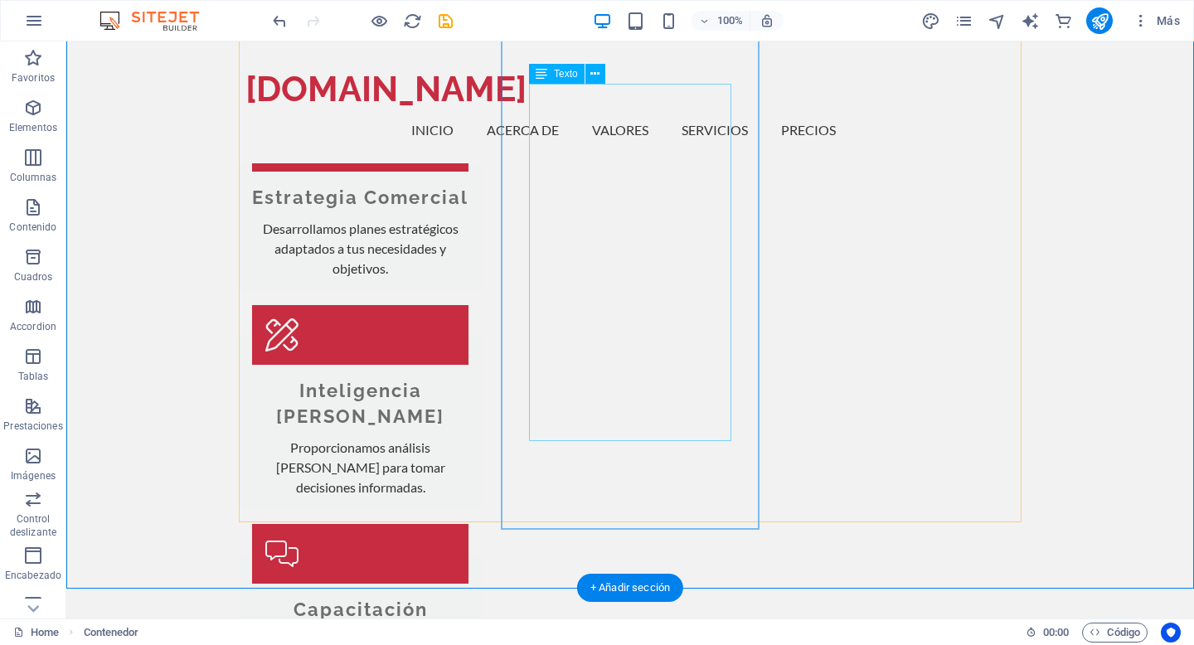
scroll to position [2300, 0]
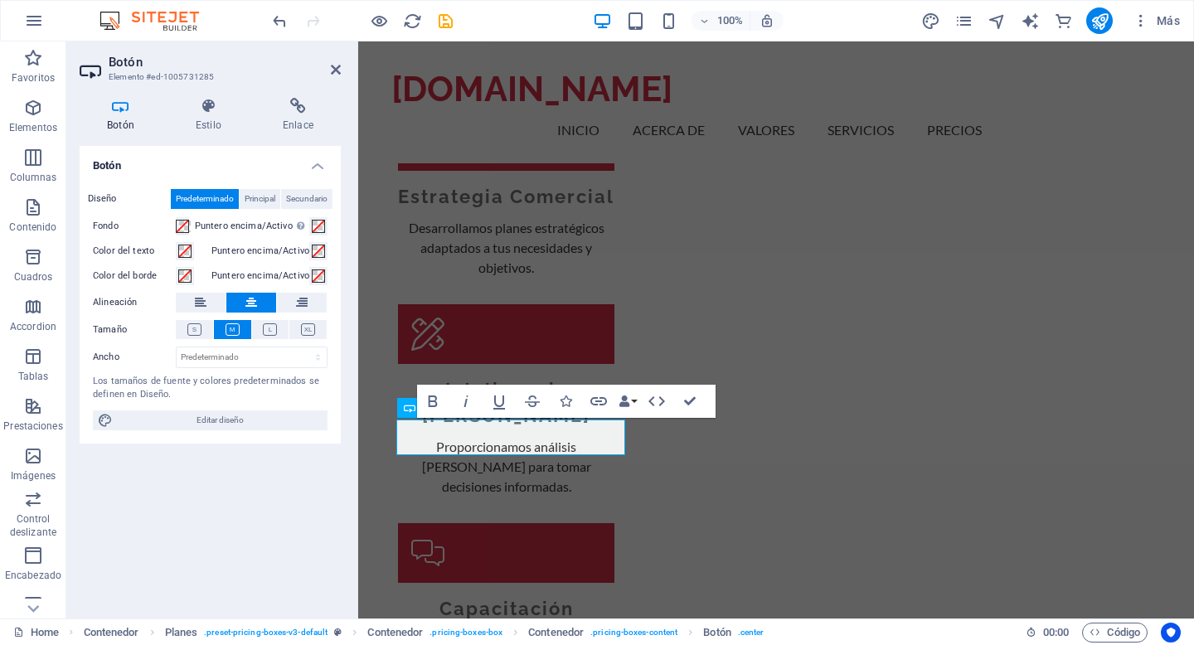
scroll to position [2283, 0]
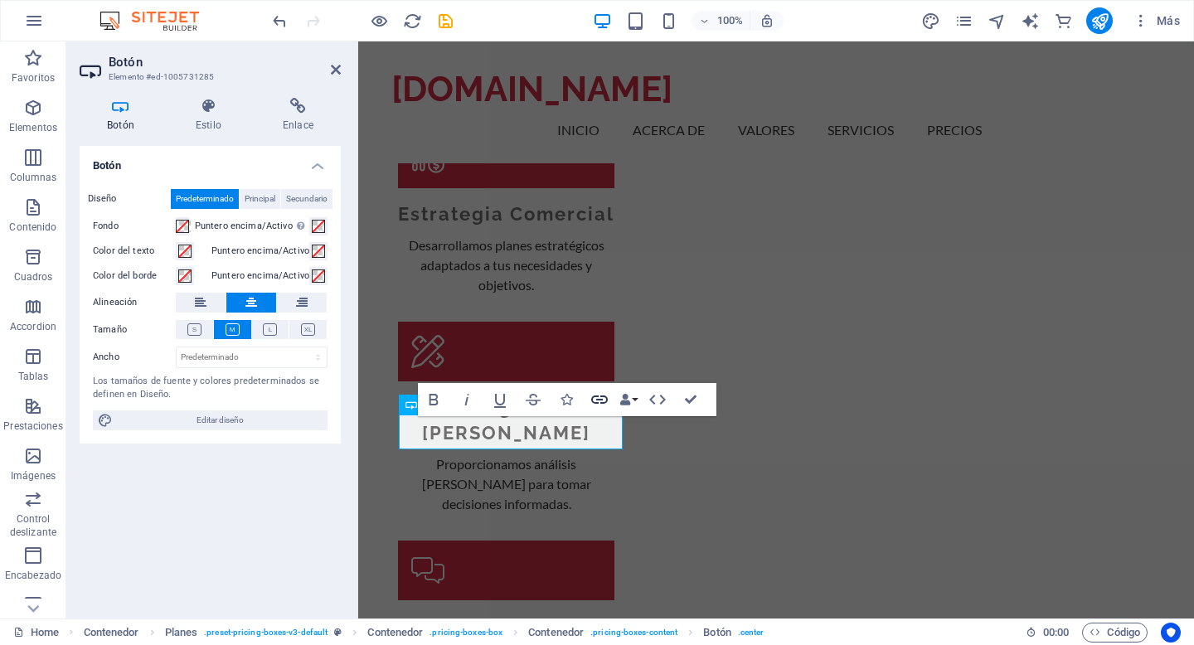
click at [600, 398] on icon "button" at bounding box center [600, 400] width 20 height 20
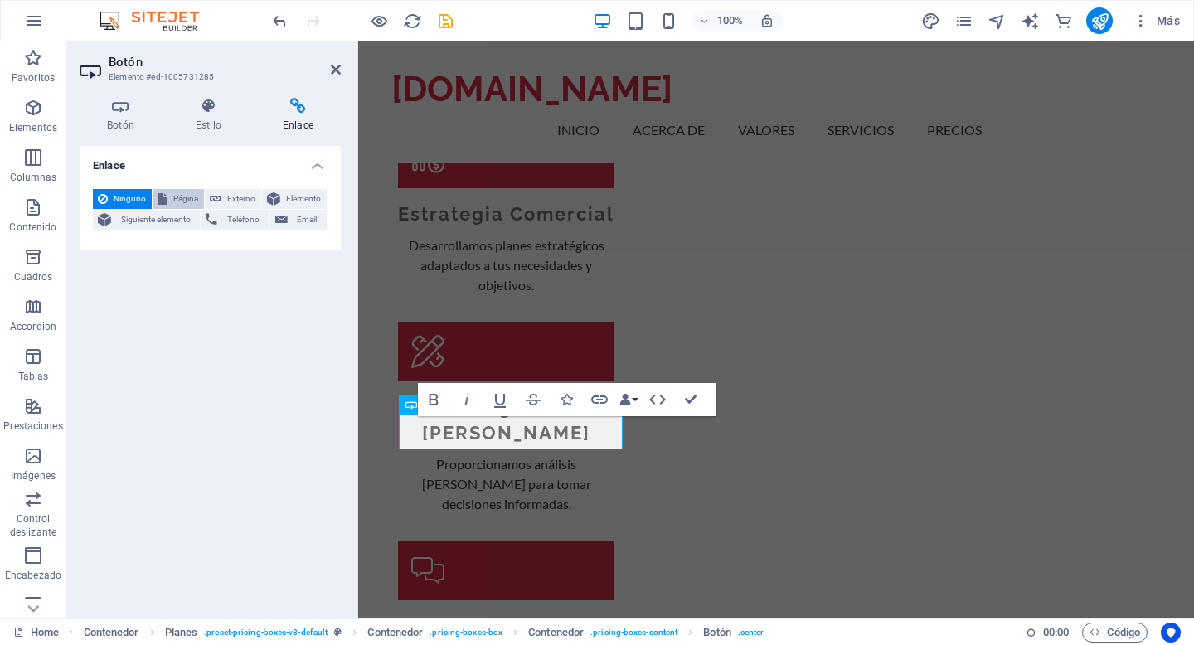
click at [182, 197] on span "Página" at bounding box center [185, 199] width 27 height 20
select select
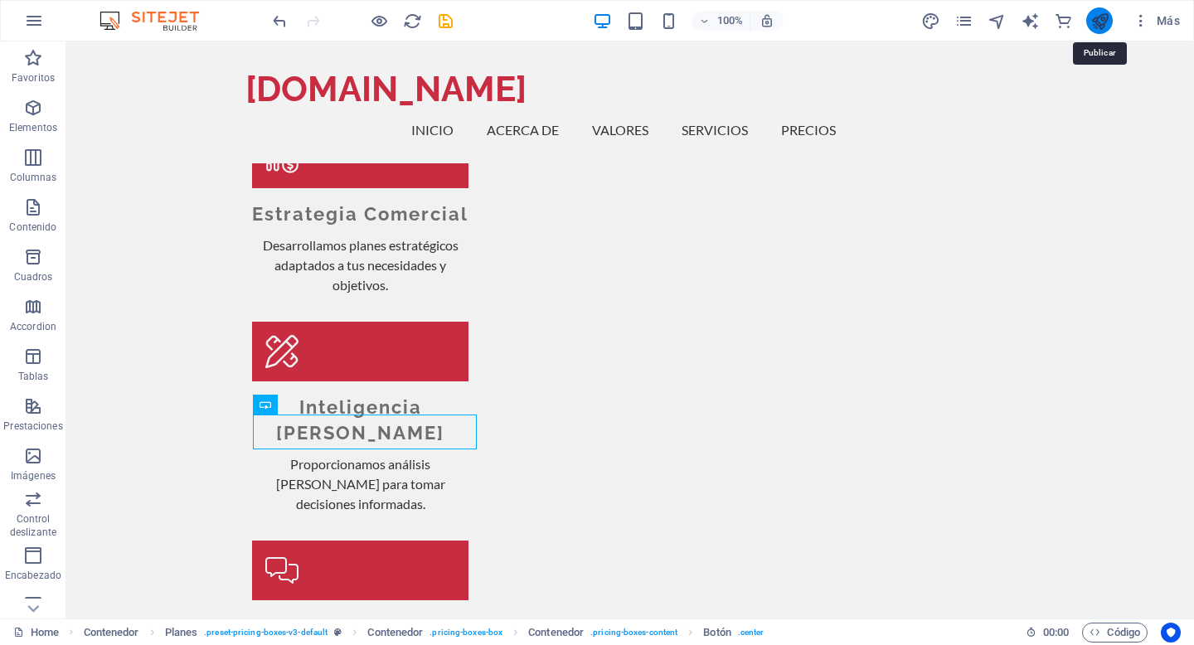
click at [1102, 28] on icon "publish" at bounding box center [1100, 21] width 19 height 19
checkbox input "false"
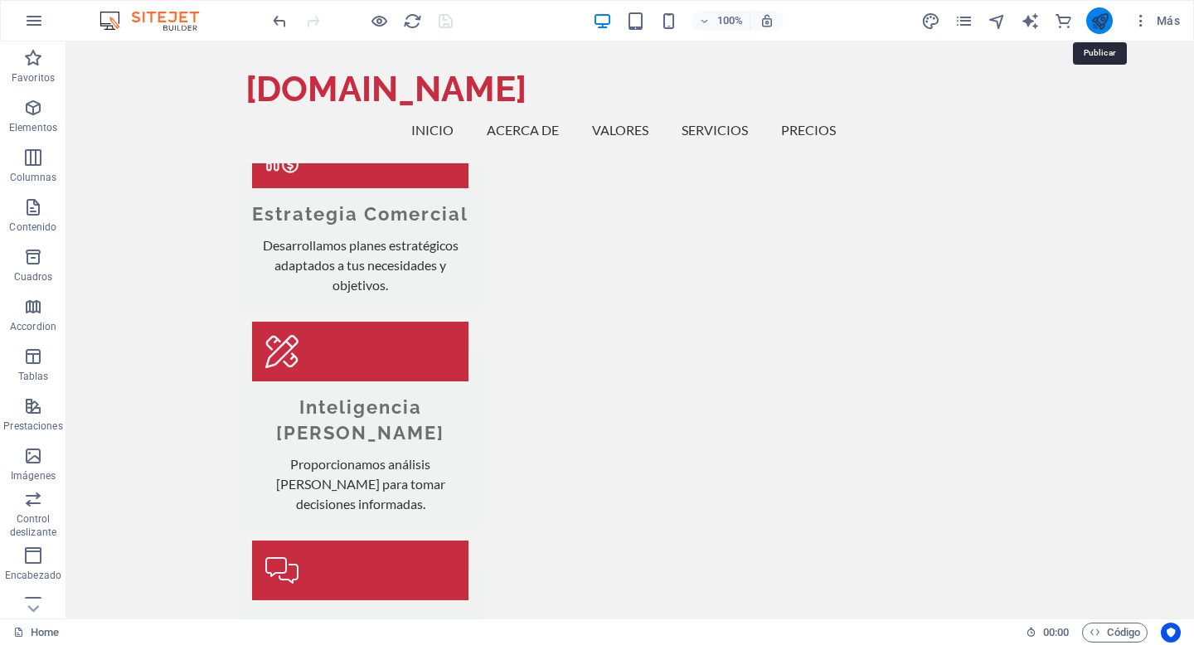
click at [1100, 22] on icon "publish" at bounding box center [1100, 21] width 19 height 19
